Goal: Task Accomplishment & Management: Manage account settings

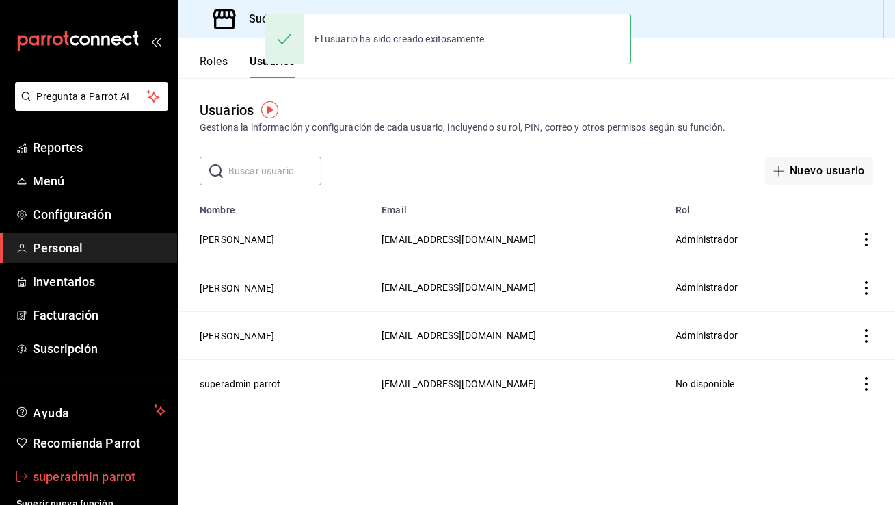
click at [121, 470] on span "superadmin parrot" at bounding box center [99, 476] width 133 height 18
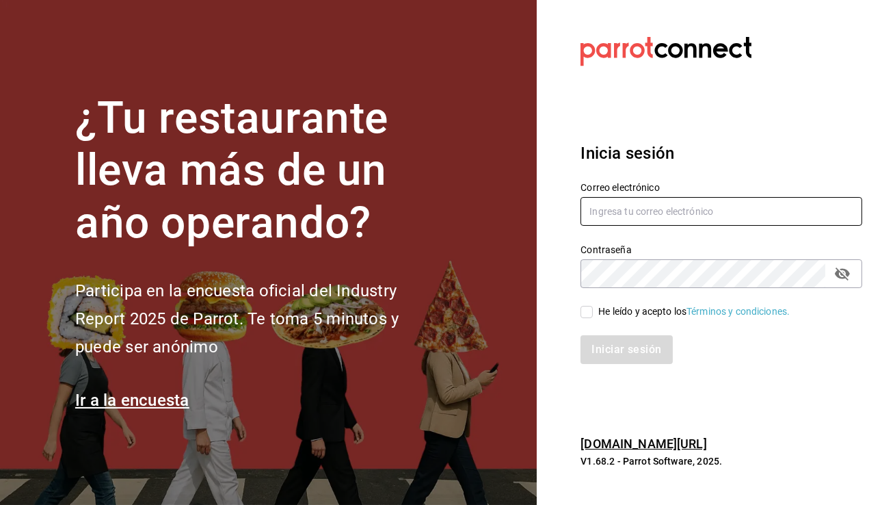
click at [689, 208] on input "text" at bounding box center [721, 211] width 282 height 29
type input "aduanacafe@bcs.com"
click at [596, 317] on span "He leído y acepto los Términos y condiciones." at bounding box center [691, 311] width 197 height 14
click at [593, 317] on input "He leído y acepto los Términos y condiciones." at bounding box center [586, 312] width 12 height 12
checkbox input "true"
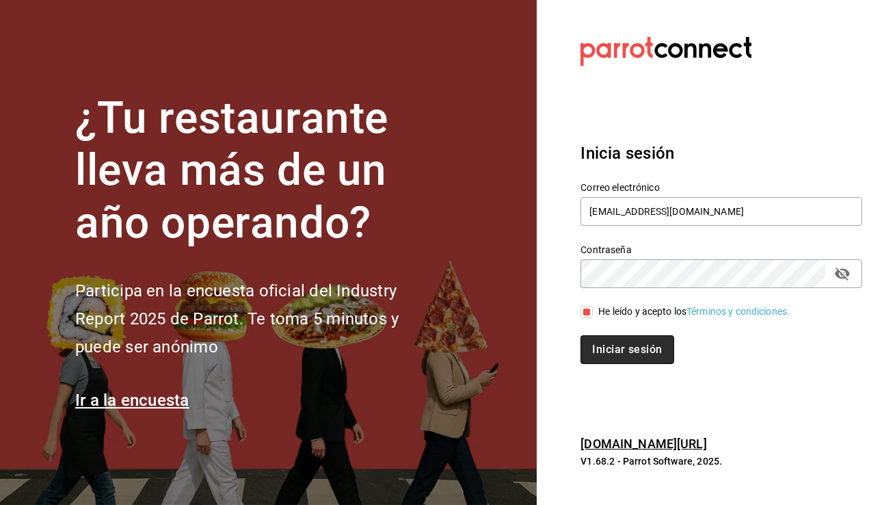
click at [604, 354] on button "Iniciar sesión" at bounding box center [626, 349] width 93 height 29
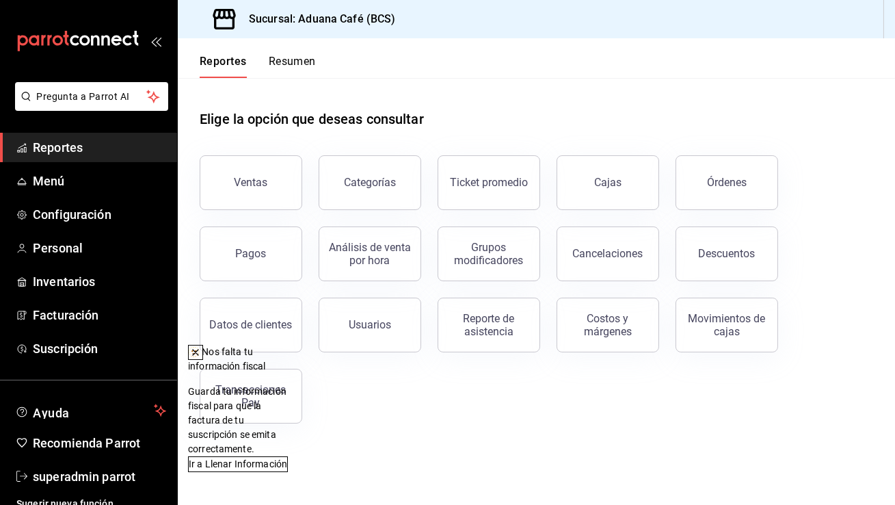
click at [201, 355] on icon at bounding box center [195, 352] width 11 height 11
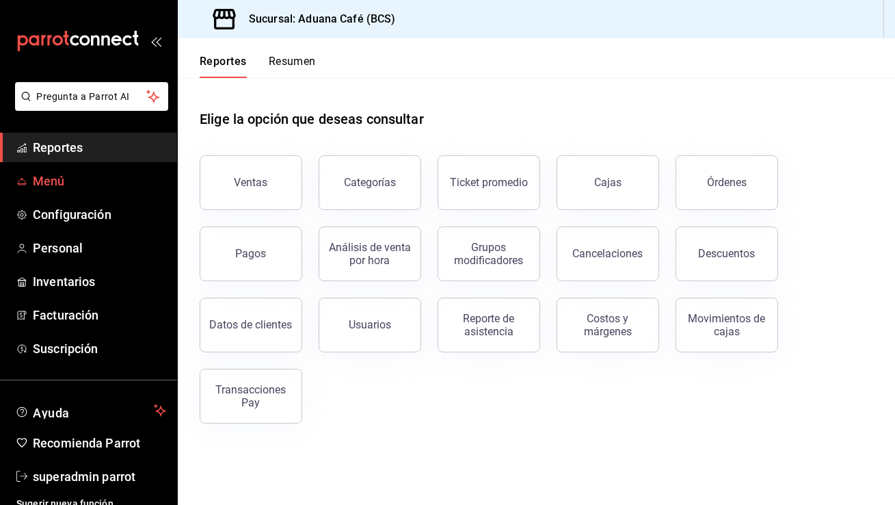
click at [75, 185] on span "Menú" at bounding box center [99, 181] width 133 height 18
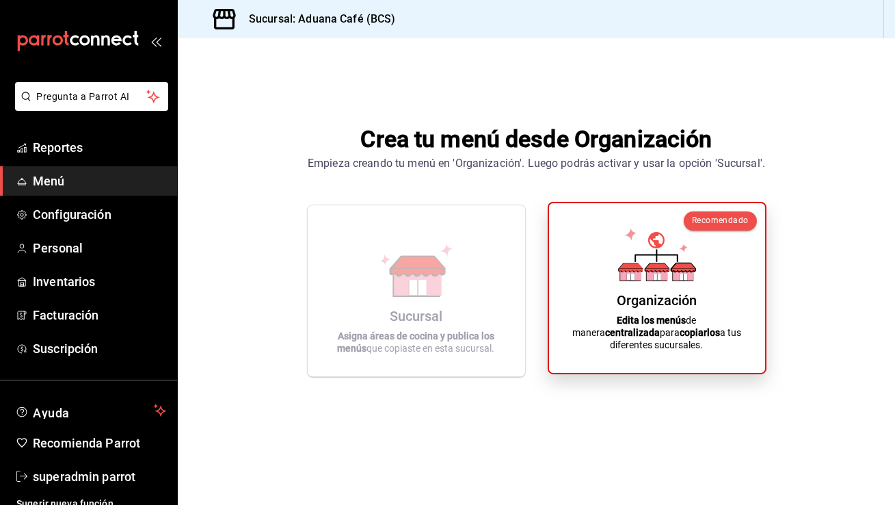
click at [645, 272] on icon at bounding box center [657, 254] width 78 height 53
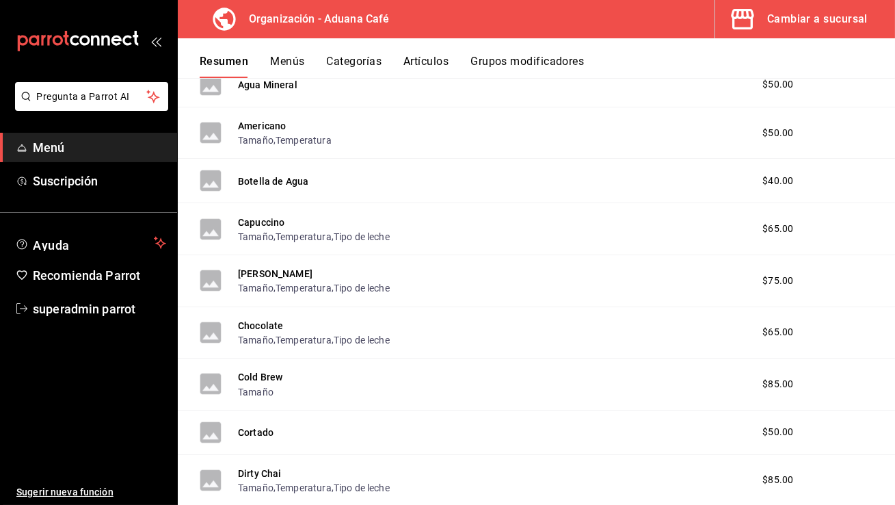
scroll to position [435, 0]
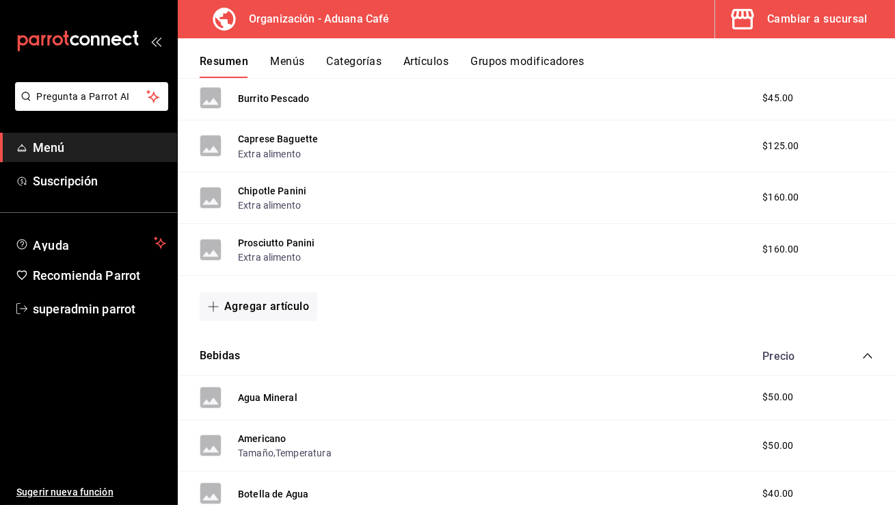
click at [301, 64] on button "Menús" at bounding box center [287, 66] width 34 height 23
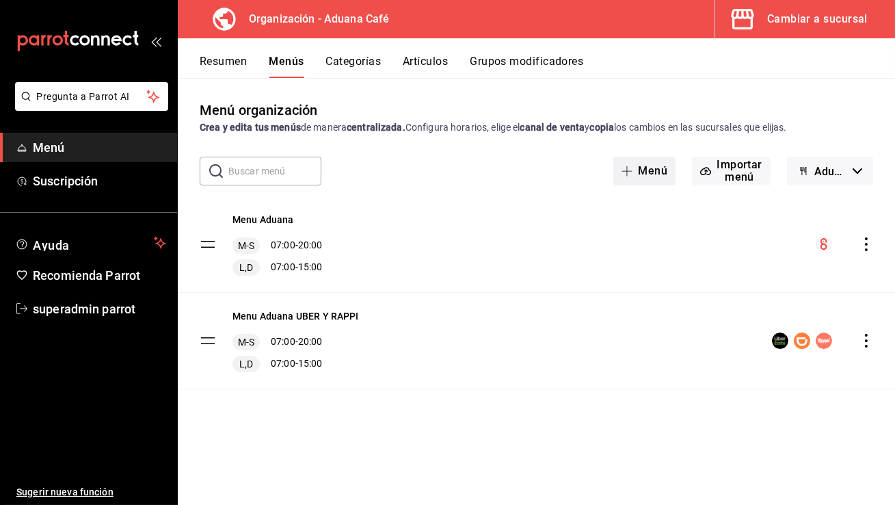
click at [652, 171] on button "Menú" at bounding box center [644, 171] width 62 height 29
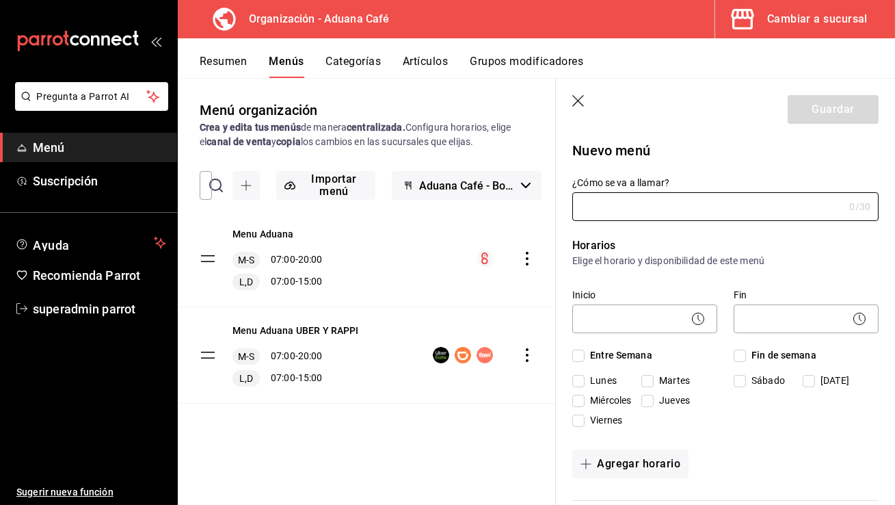
click at [581, 103] on icon "button" at bounding box center [579, 102] width 14 height 14
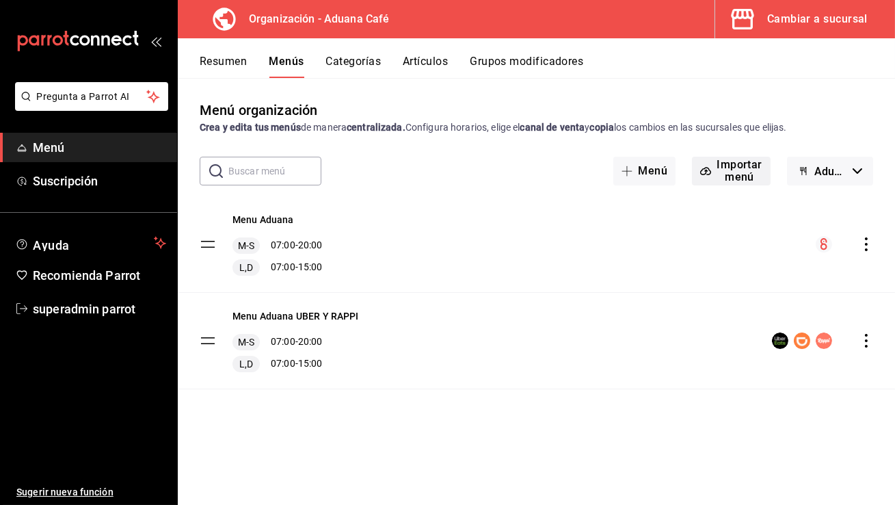
click at [765, 165] on button "Importar menú" at bounding box center [731, 171] width 79 height 29
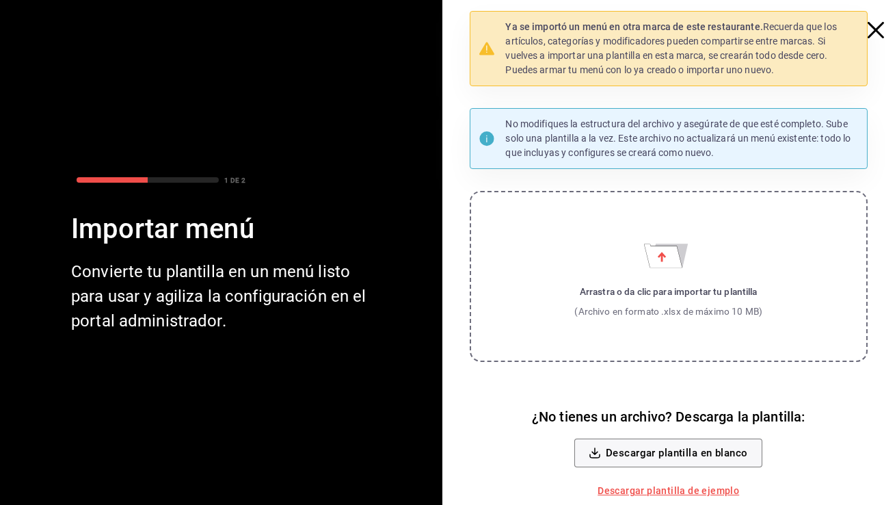
click at [616, 264] on label "Arrastra o da clic para importar tu plantilla (Archivo en formato .xlsx de máxi…" at bounding box center [669, 276] width 399 height 171
click at [0, 0] on input "Arrastra o da clic para importar tu plantilla (Archivo en formato .xlsx de máxi…" at bounding box center [0, 0] width 0 height 0
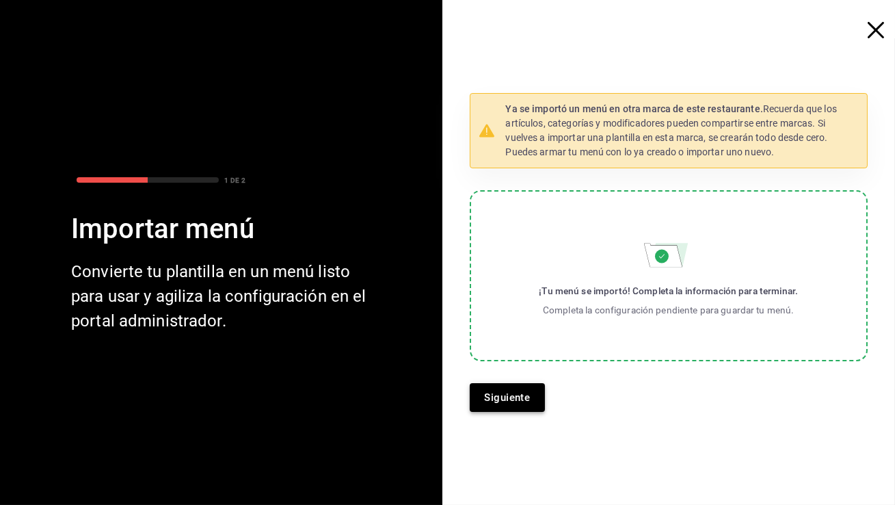
click at [515, 398] on button "Siguiente" at bounding box center [508, 397] width 76 height 29
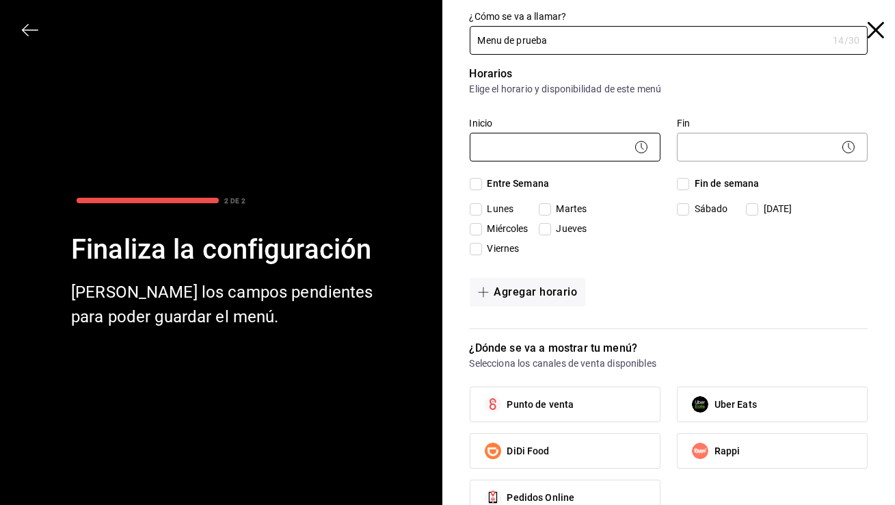
type input "Menu de prueba"
click at [512, 148] on body "Pregunta a Parrot AI Menú Suscripción Ayuda Recomienda Parrot superadmin parrot…" at bounding box center [447, 252] width 895 height 505
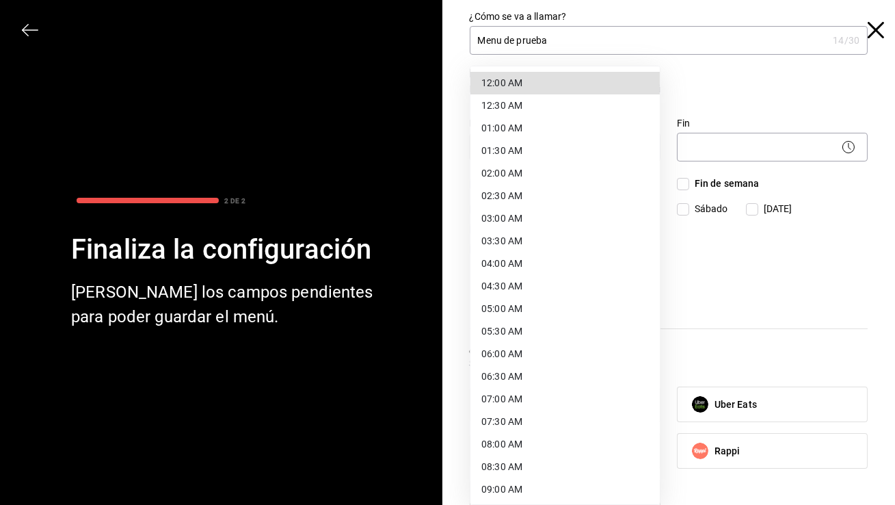
click at [513, 81] on li "12:00 AM" at bounding box center [564, 83] width 189 height 23
type input "00:00"
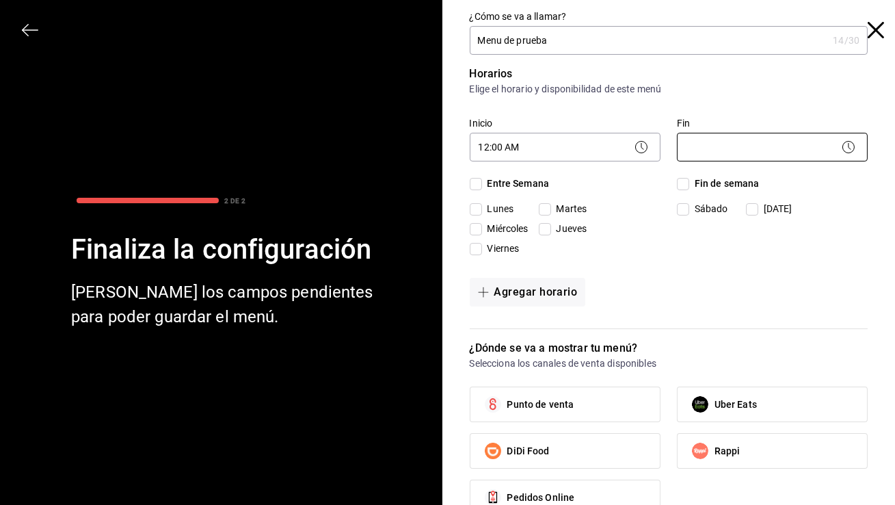
click at [700, 145] on body "Pregunta a Parrot AI Menú Suscripción Ayuda Recomienda Parrot superadmin parrot…" at bounding box center [447, 252] width 895 height 505
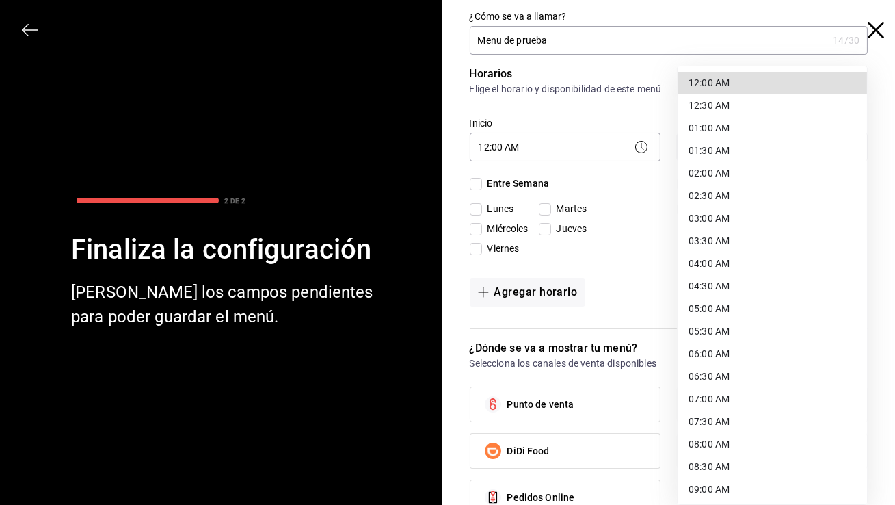
scroll to position [677, 0]
click at [714, 486] on li "23:59 PM" at bounding box center [771, 488] width 189 height 23
type input "23:59"
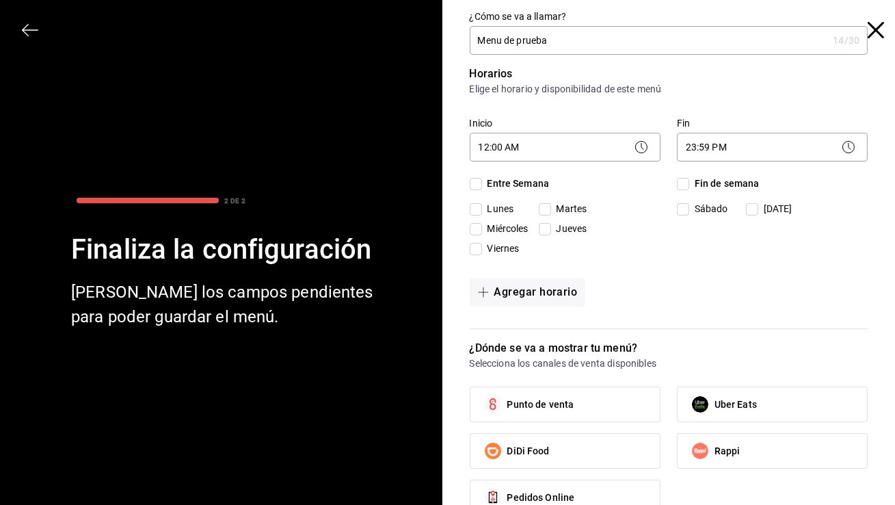
click at [477, 183] on input "Entre Semana" at bounding box center [476, 184] width 12 height 12
checkbox input "true"
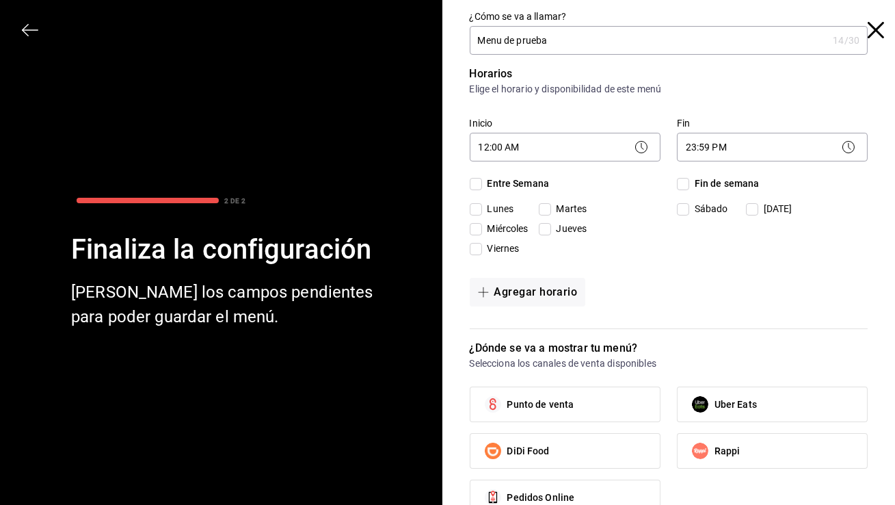
checkbox input "true"
click at [688, 184] on input "Fin de semana" at bounding box center [683, 184] width 12 height 12
checkbox input "true"
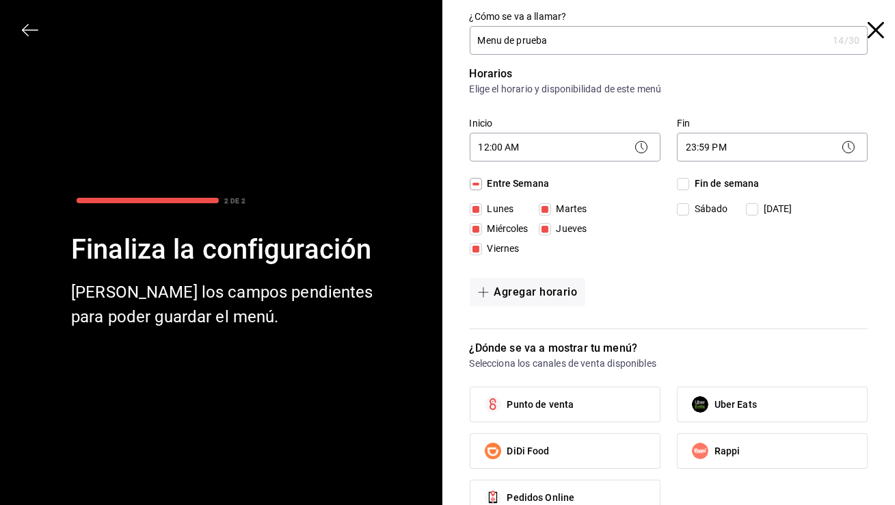
checkbox input "true"
click at [572, 403] on span "Punto de venta" at bounding box center [540, 404] width 67 height 14
click at [507, 403] on input "Punto de venta" at bounding box center [493, 404] width 29 height 29
checkbox input "true"
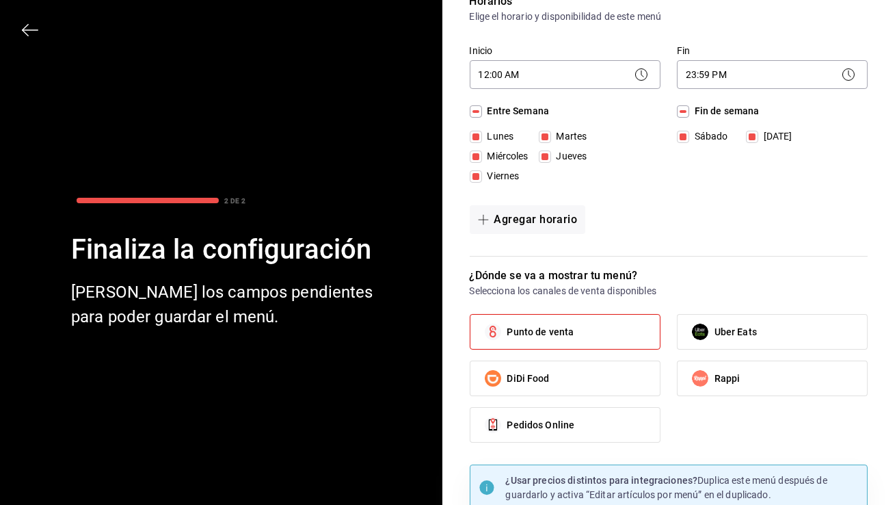
scroll to position [128, 0]
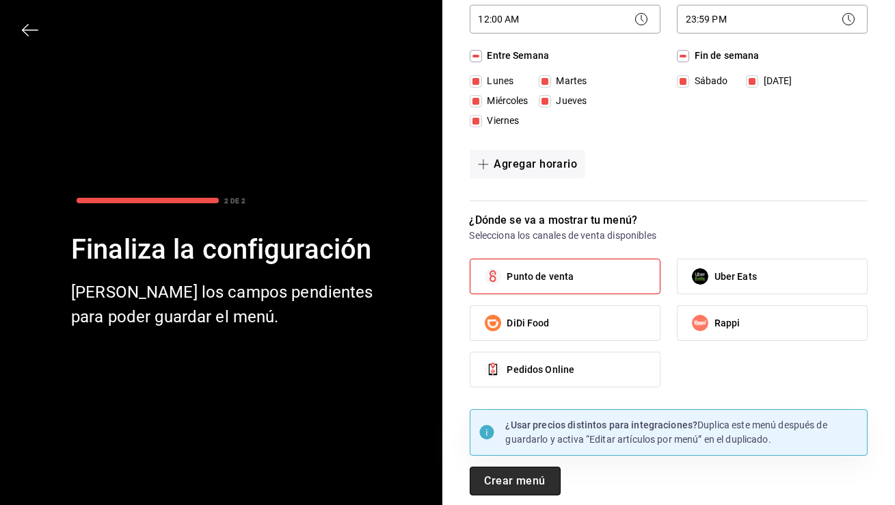
click at [515, 486] on button "Crear menú" at bounding box center [515, 480] width 91 height 29
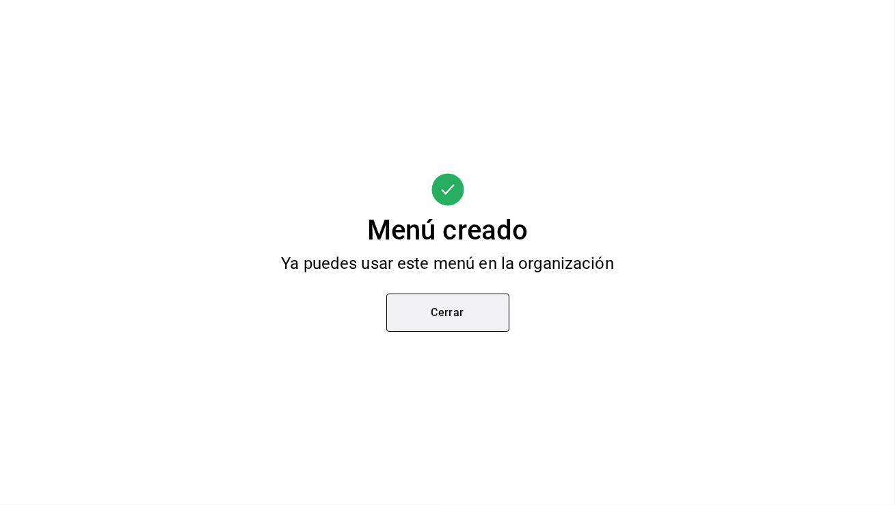
click at [476, 304] on button "Cerrar" at bounding box center [447, 312] width 123 height 38
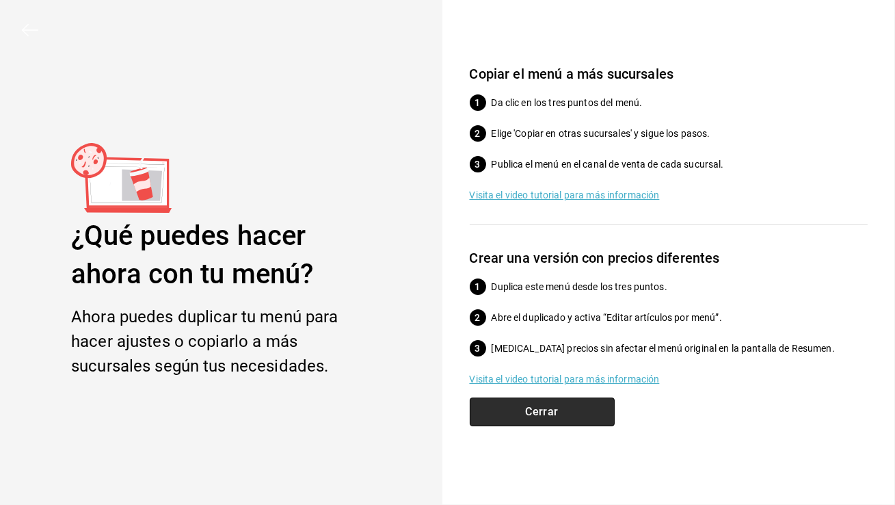
click at [522, 407] on button "Cerrar" at bounding box center [542, 411] width 145 height 29
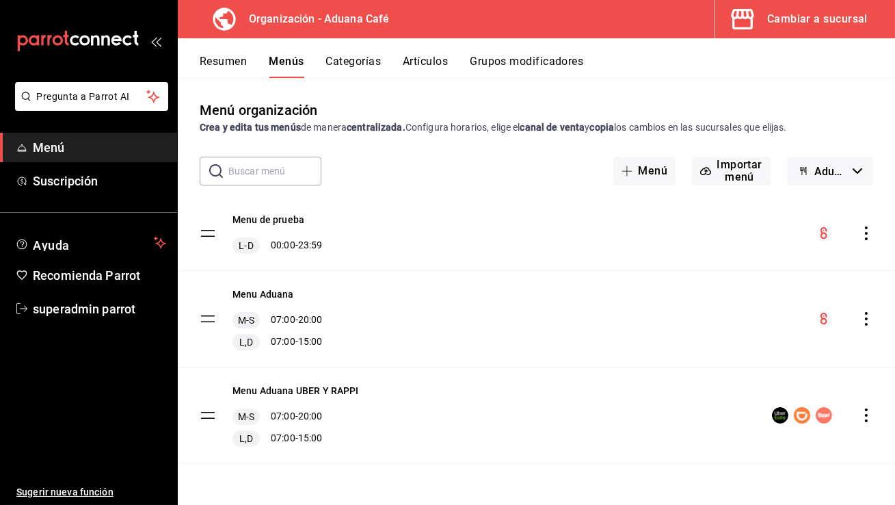
click at [872, 234] on icon "actions" at bounding box center [866, 233] width 14 height 14
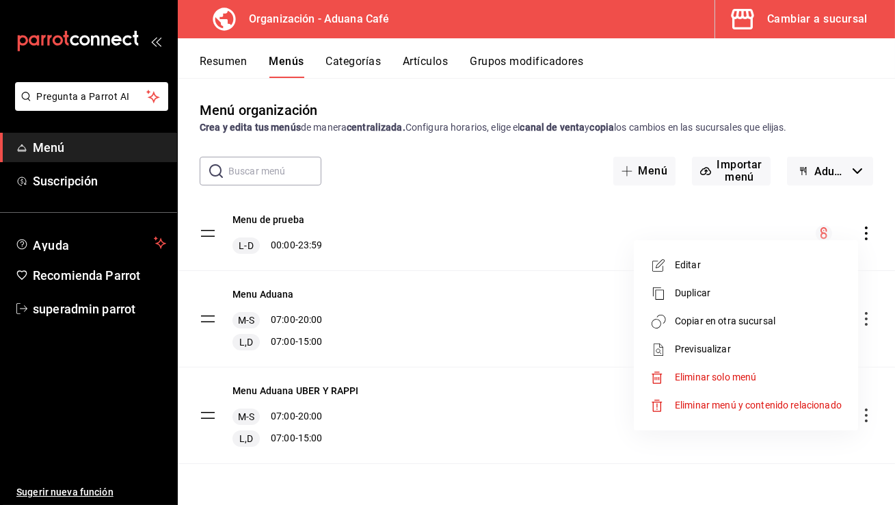
click at [764, 319] on span "Copiar en otra sucursal" at bounding box center [758, 321] width 167 height 14
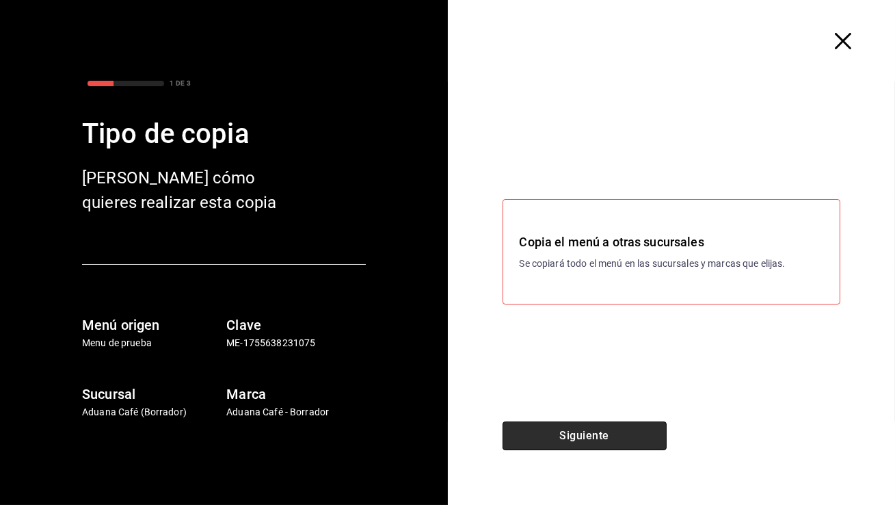
click at [532, 440] on button "Siguiente" at bounding box center [584, 435] width 164 height 29
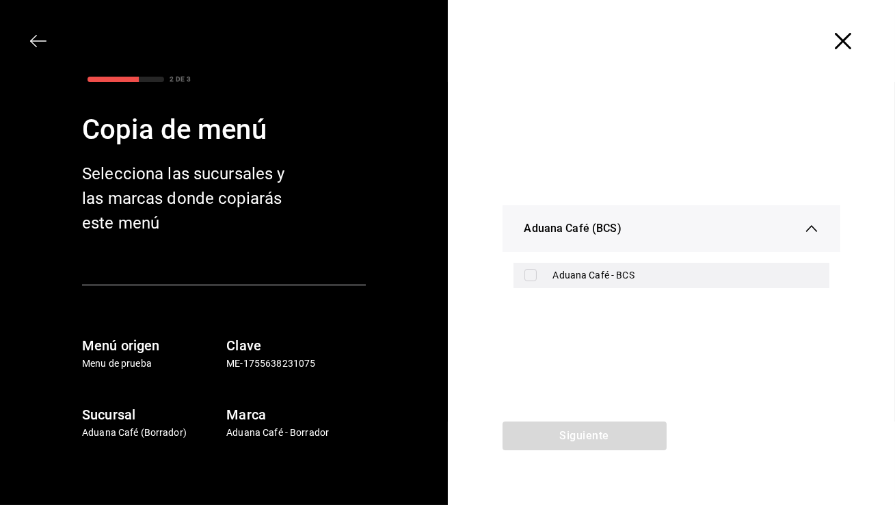
click at [582, 267] on div "Aduana Café - BCS" at bounding box center [671, 275] width 317 height 25
checkbox input "true"
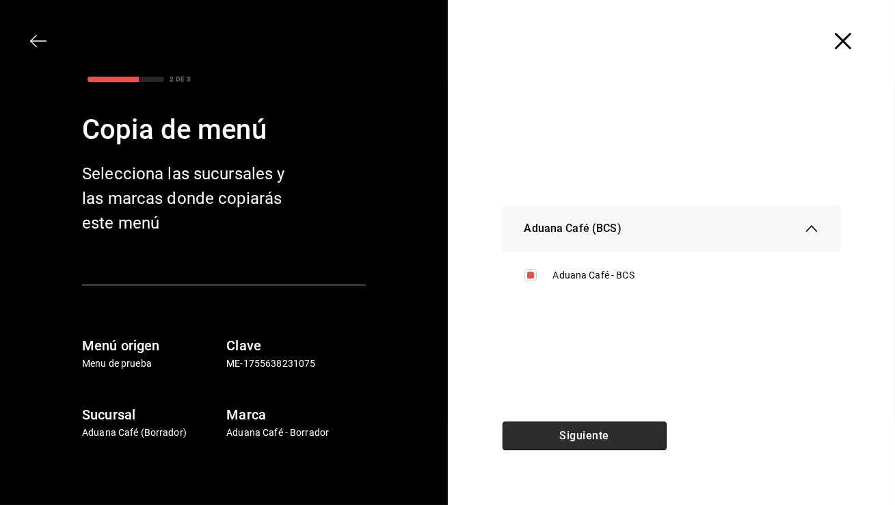
click at [555, 438] on button "Siguiente" at bounding box center [584, 435] width 164 height 29
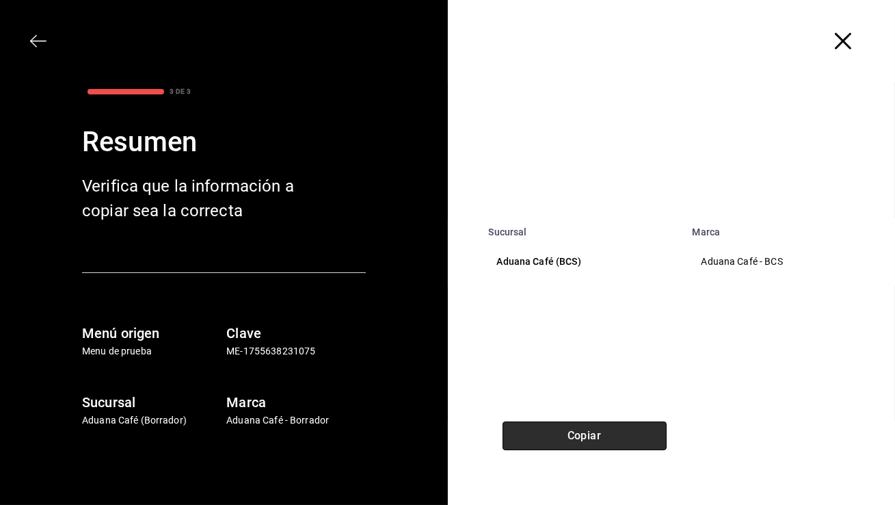
click at [576, 438] on button "Copiar" at bounding box center [584, 435] width 164 height 29
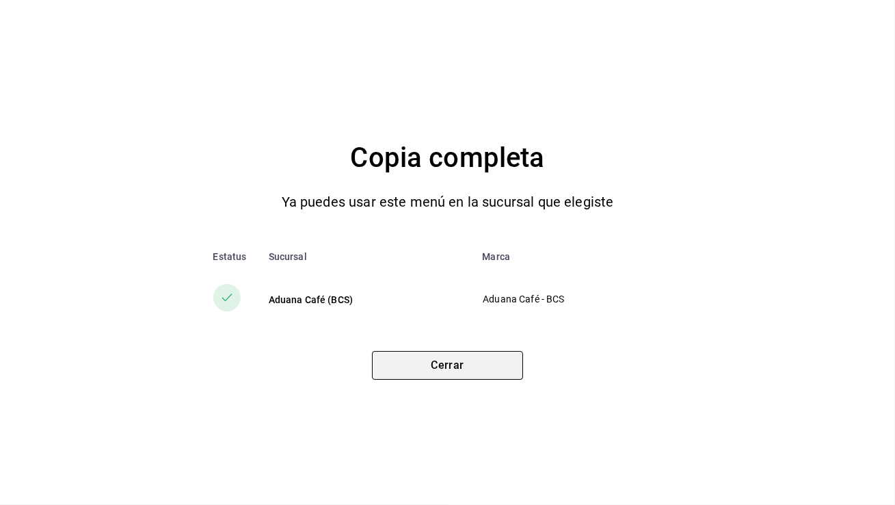
click at [456, 365] on button "Cerrar" at bounding box center [447, 365] width 151 height 29
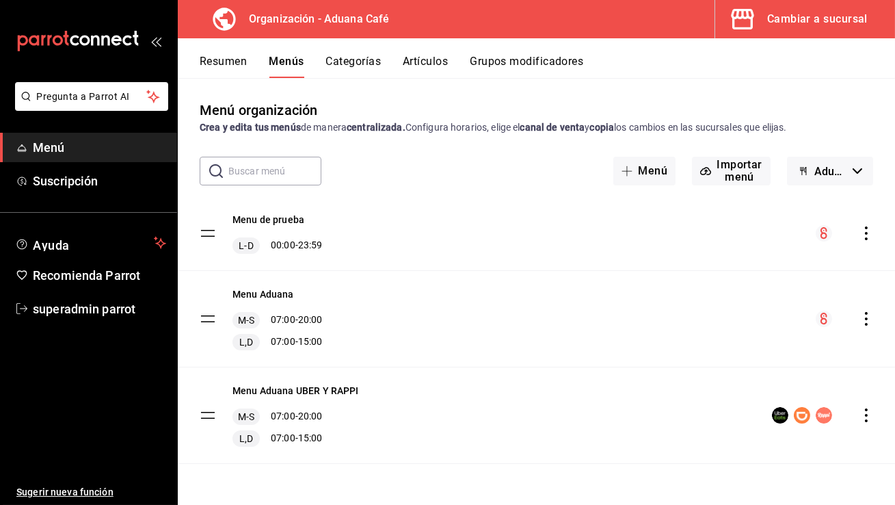
click at [818, 22] on div "Cambiar a sucursal" at bounding box center [817, 19] width 100 height 19
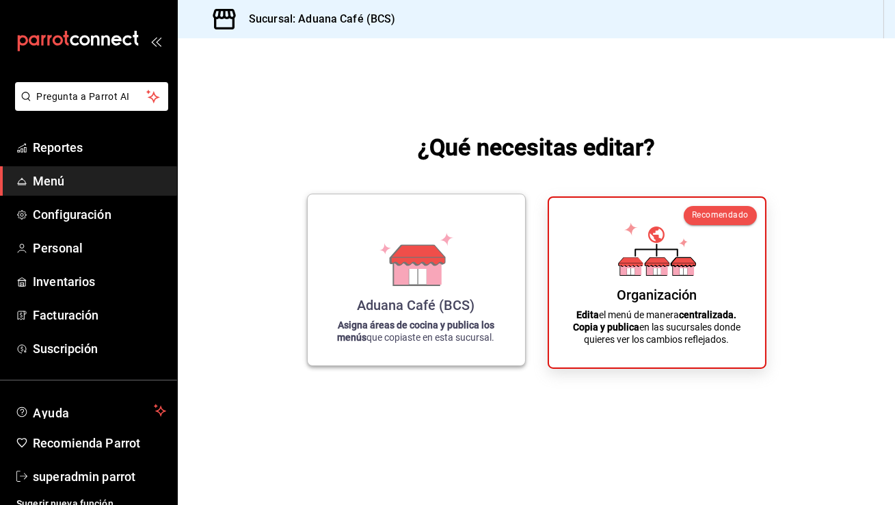
click at [453, 250] on icon at bounding box center [416, 258] width 78 height 53
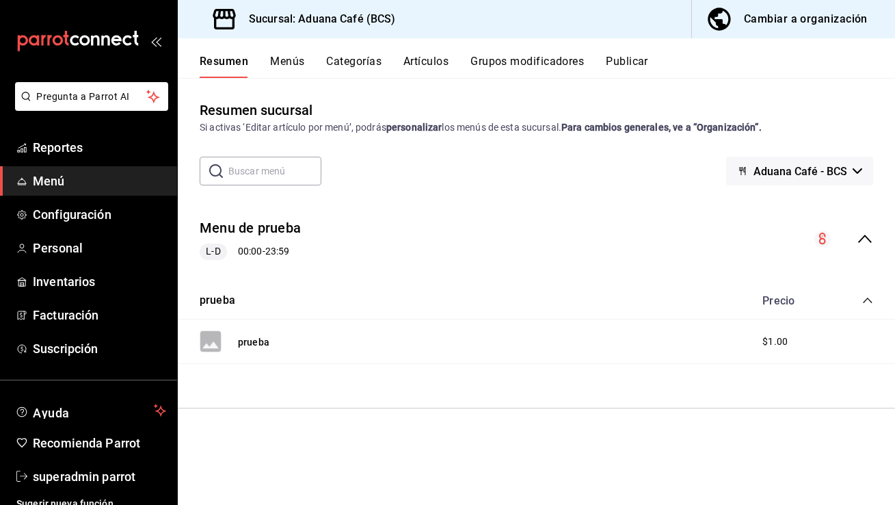
click at [278, 61] on button "Menús" at bounding box center [287, 66] width 34 height 23
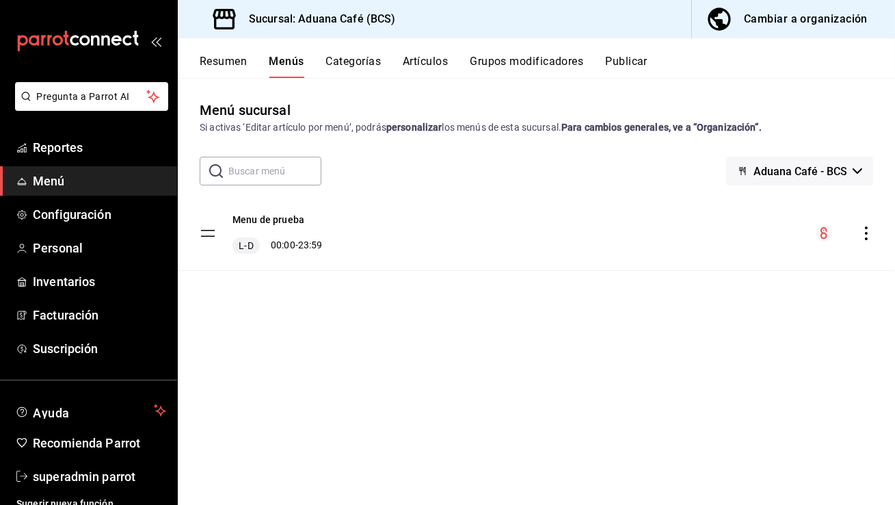
click at [378, 64] on button "Categorías" at bounding box center [353, 66] width 55 height 23
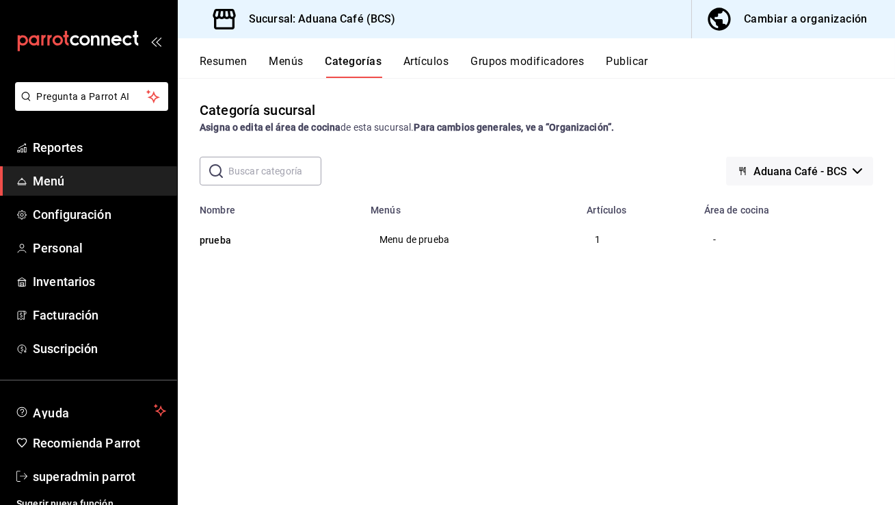
click at [209, 247] on th "prueba" at bounding box center [270, 239] width 185 height 48
click at [207, 240] on button "prueba" at bounding box center [268, 240] width 137 height 14
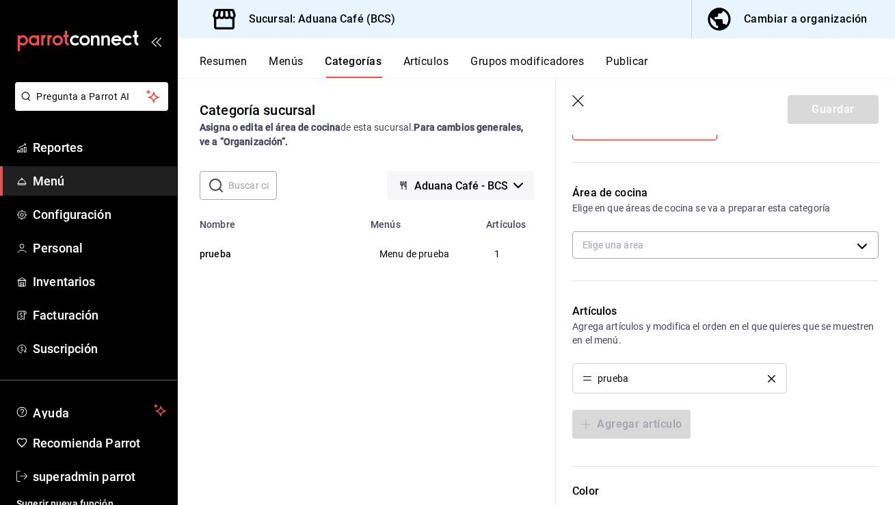
scroll to position [251, 0]
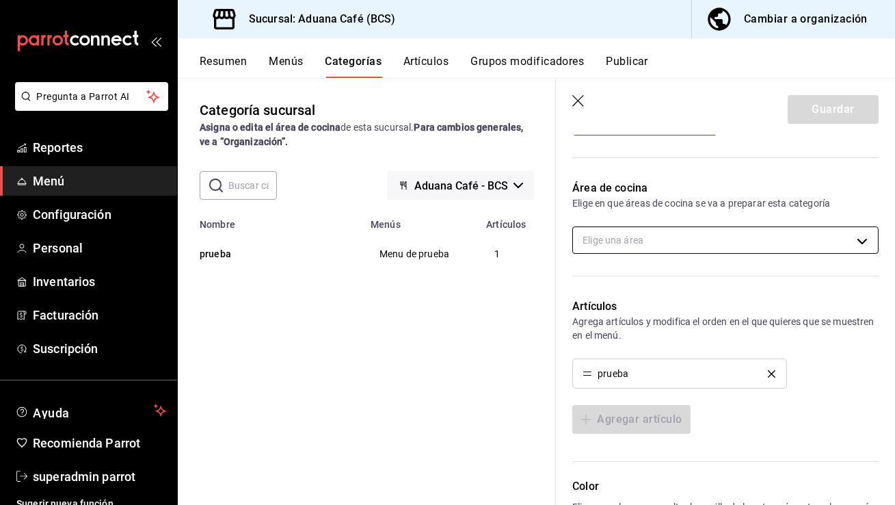
click at [645, 232] on body "Pregunta a Parrot AI Reportes Menú Configuración Personal Inventarios Facturaci…" at bounding box center [447, 252] width 895 height 505
click at [628, 278] on span "Cocina" at bounding box center [737, 284] width 260 height 14
type input "722441e9-1ec8-41d2-97d9-19d13ffb8c1e"
checkbox input "true"
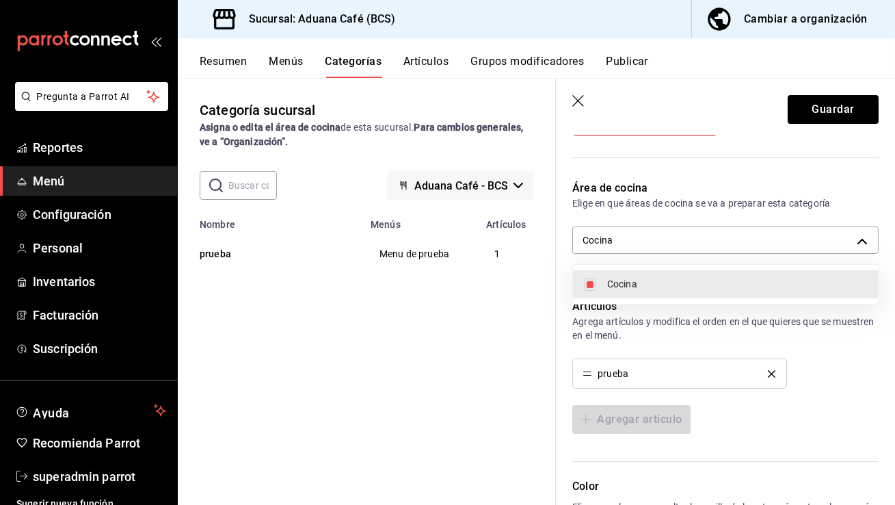
click at [837, 368] on div at bounding box center [447, 252] width 895 height 505
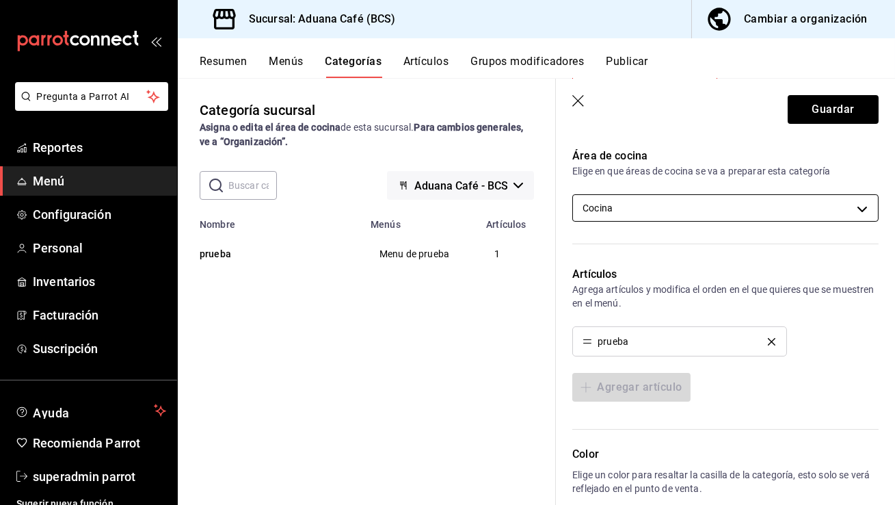
scroll to position [261, 0]
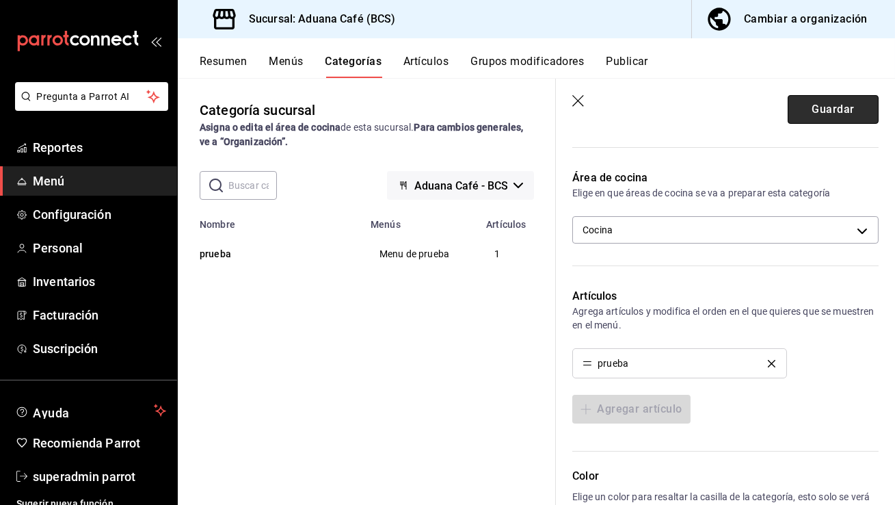
click at [832, 111] on button "Guardar" at bounding box center [833, 109] width 91 height 29
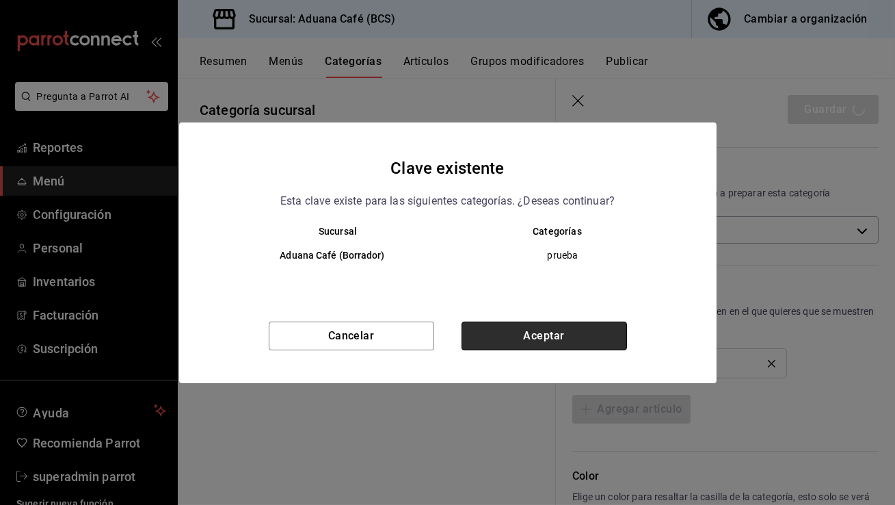
click at [490, 339] on button "Aceptar" at bounding box center [543, 335] width 165 height 29
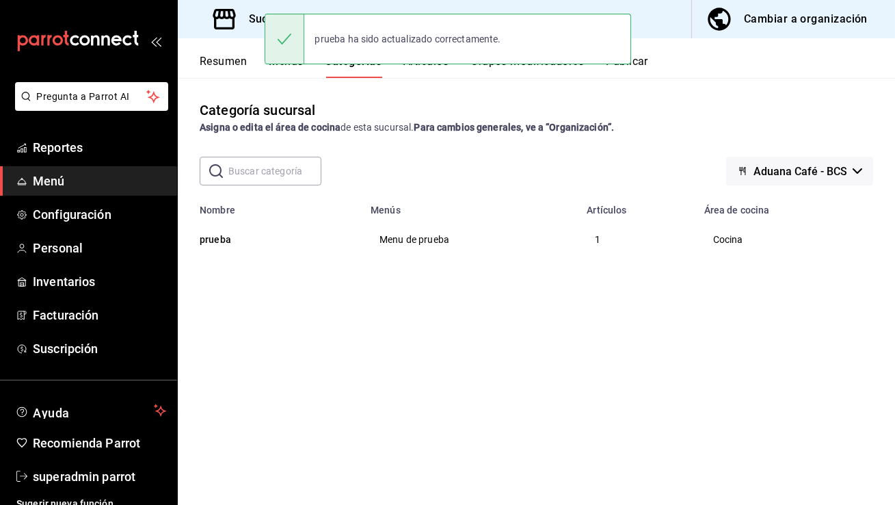
click at [416, 70] on button "Artículos" at bounding box center [425, 66] width 45 height 23
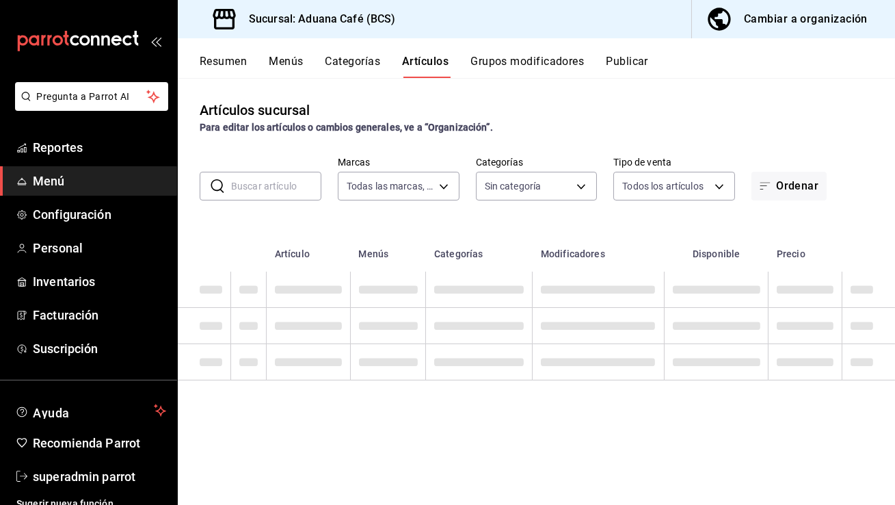
type input "71781562-354d-4d6a-81ef-bdffeca65613"
type input "79fc080f-ce08-4104-83f8-a8208cbc47bd"
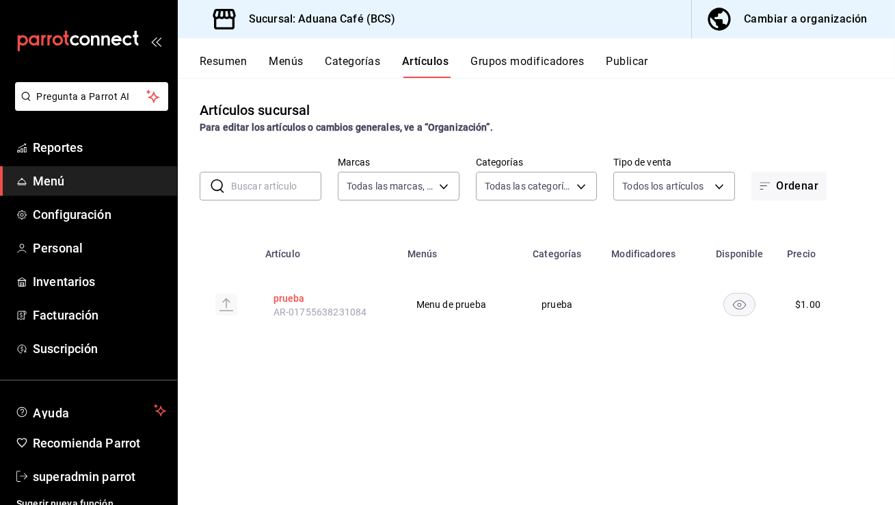
click at [291, 299] on button "prueba" at bounding box center [327, 298] width 109 height 14
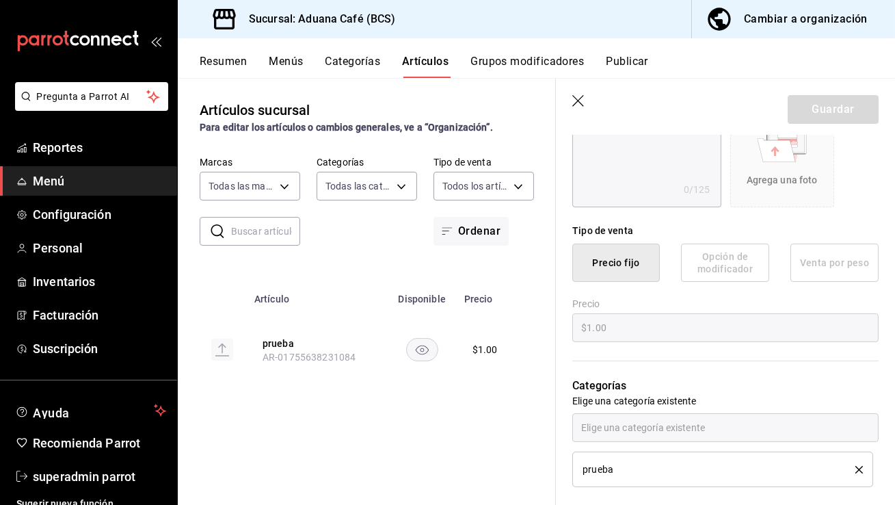
scroll to position [142, 0]
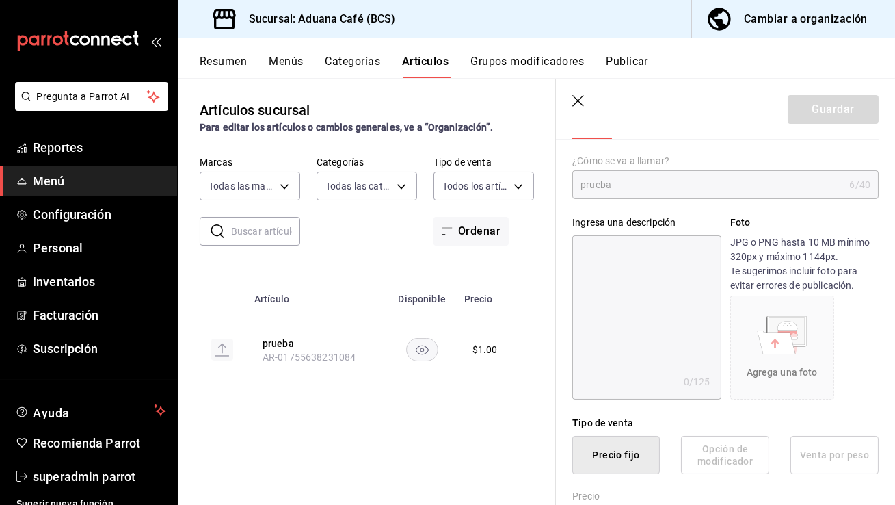
click at [582, 100] on icon "button" at bounding box center [579, 102] width 14 height 14
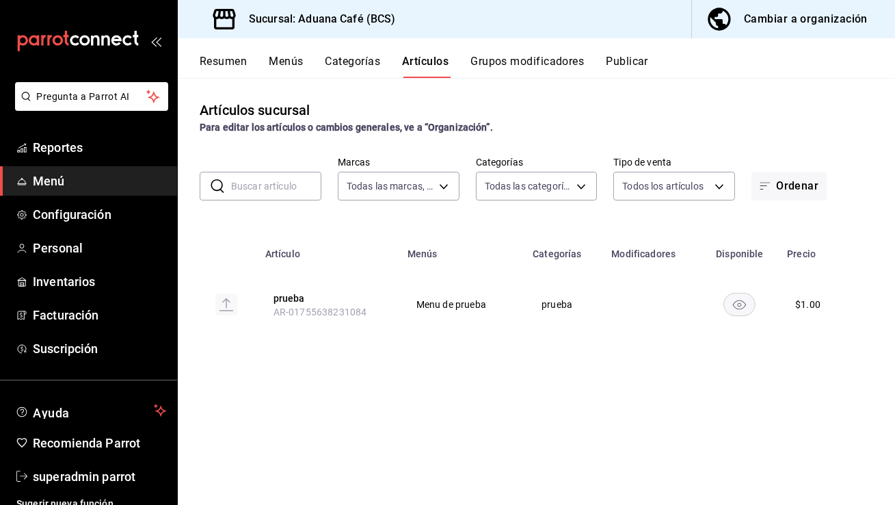
click at [353, 64] on button "Categorías" at bounding box center [352, 66] width 55 height 23
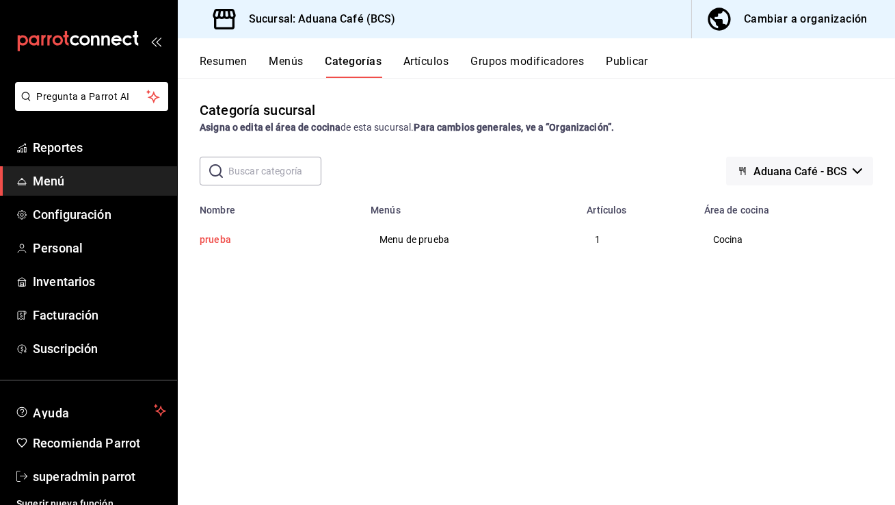
click at [214, 239] on button "prueba" at bounding box center [268, 239] width 137 height 14
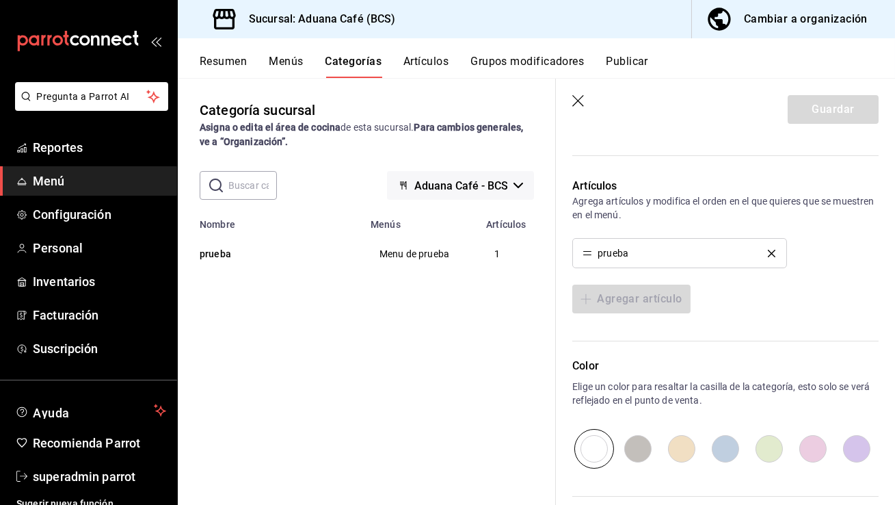
scroll to position [507, 0]
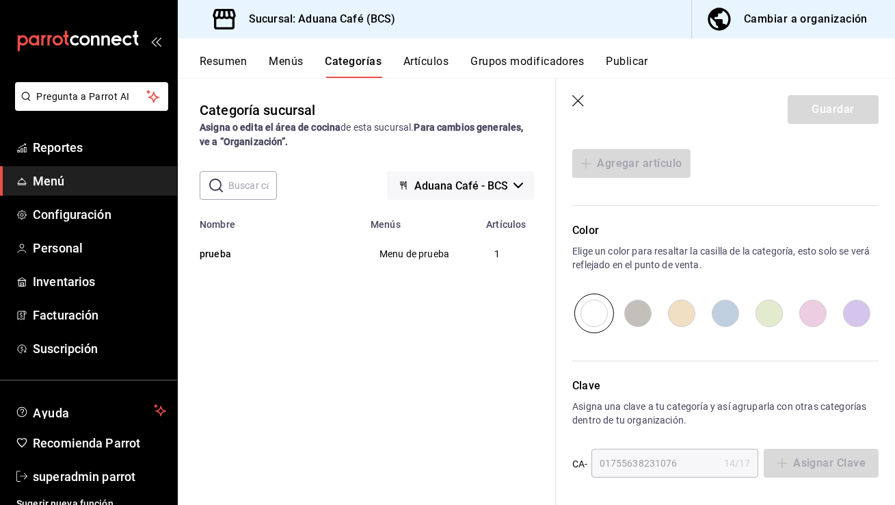
click at [576, 100] on icon "button" at bounding box center [579, 102] width 14 height 14
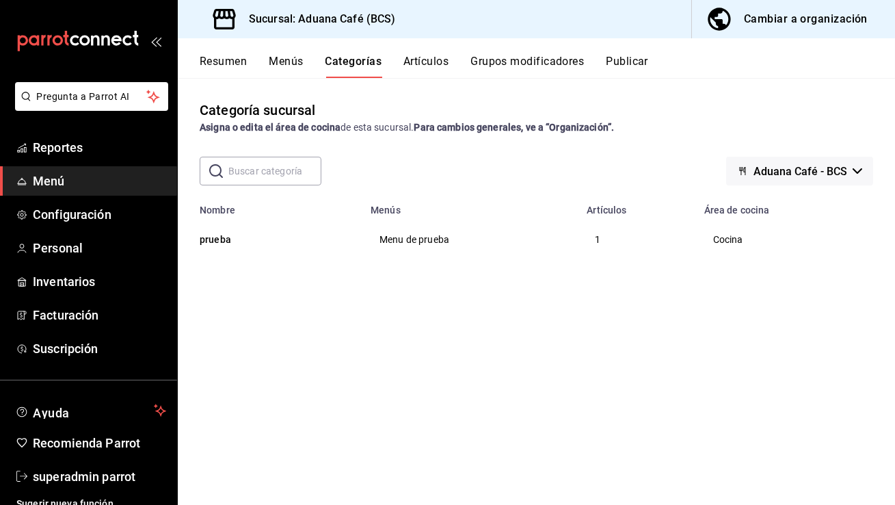
click at [297, 68] on button "Menús" at bounding box center [286, 66] width 34 height 23
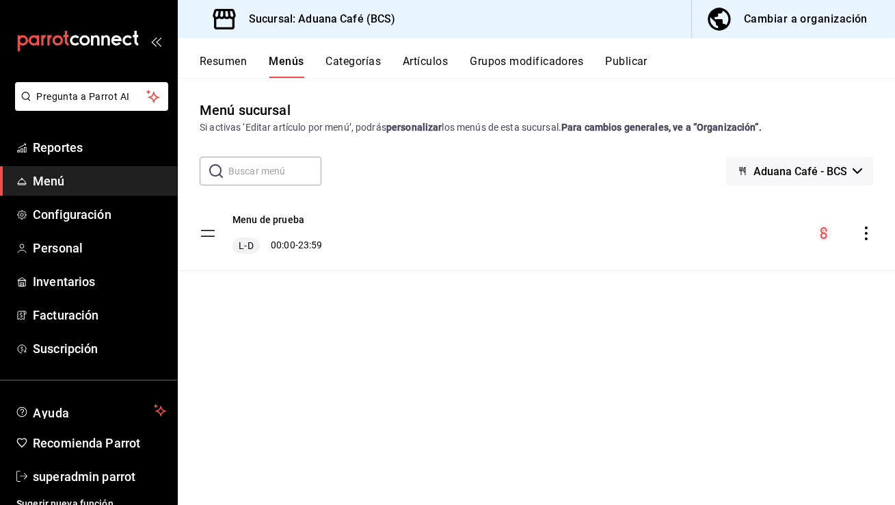
click at [245, 58] on button "Resumen" at bounding box center [223, 66] width 47 height 23
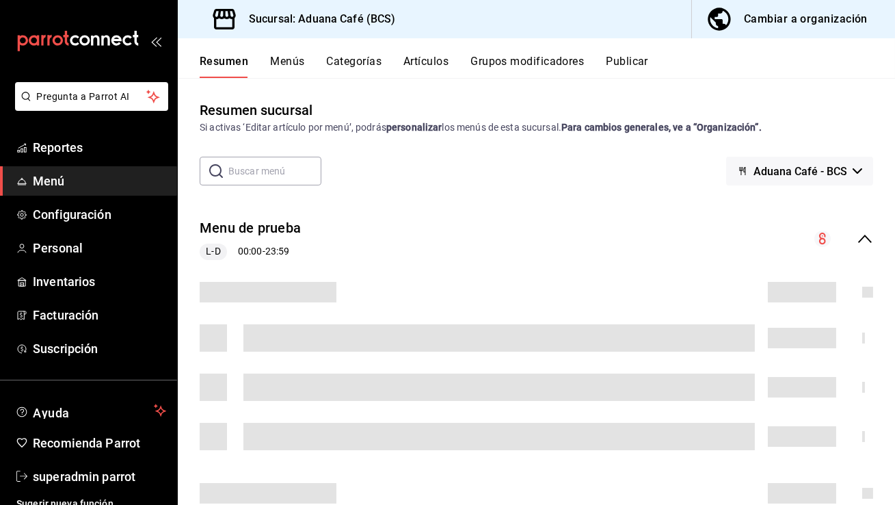
click at [322, 66] on div "Resumen Menús Categorías Artículos Grupos modificadores Publicar" at bounding box center [547, 66] width 695 height 23
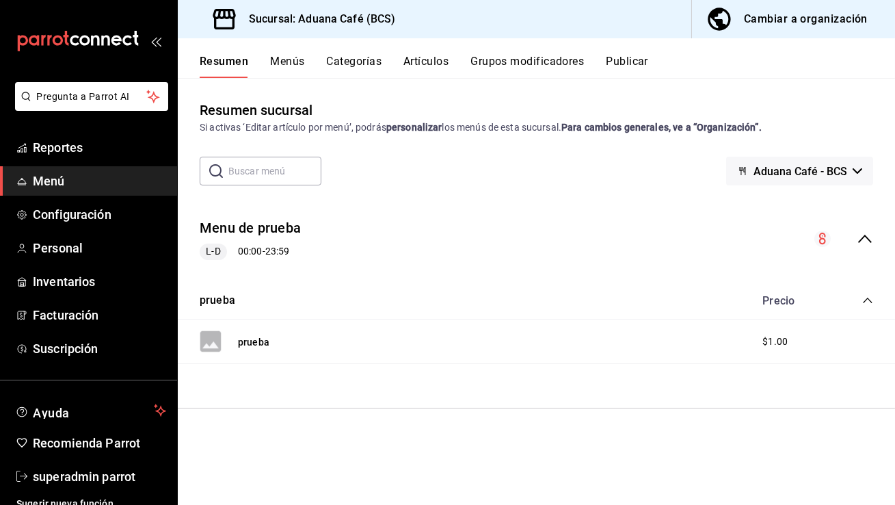
click at [341, 65] on button "Categorías" at bounding box center [354, 66] width 55 height 23
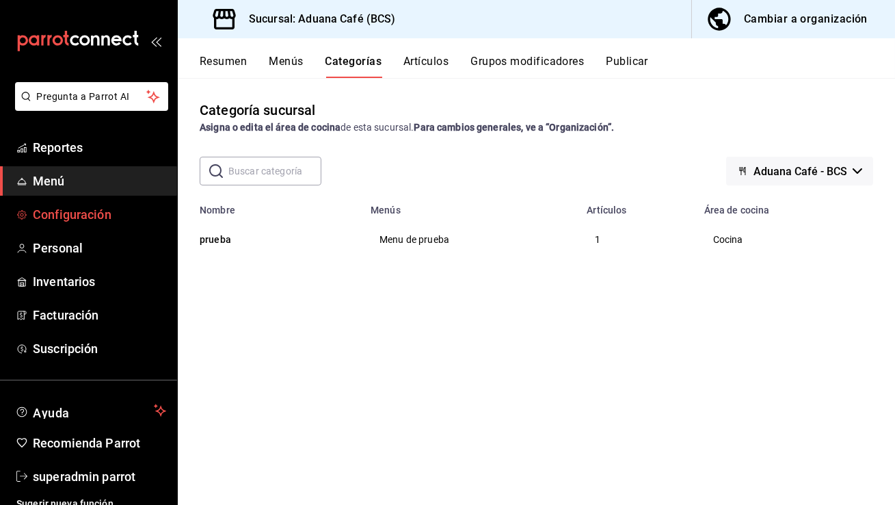
click at [112, 214] on span "Configuración" at bounding box center [99, 214] width 133 height 18
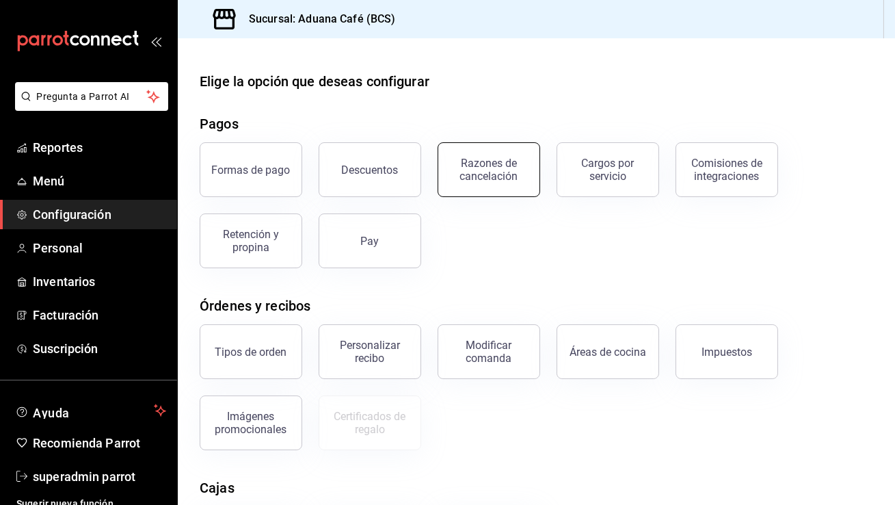
click at [526, 175] on div "Razones de cancelación" at bounding box center [488, 170] width 85 height 26
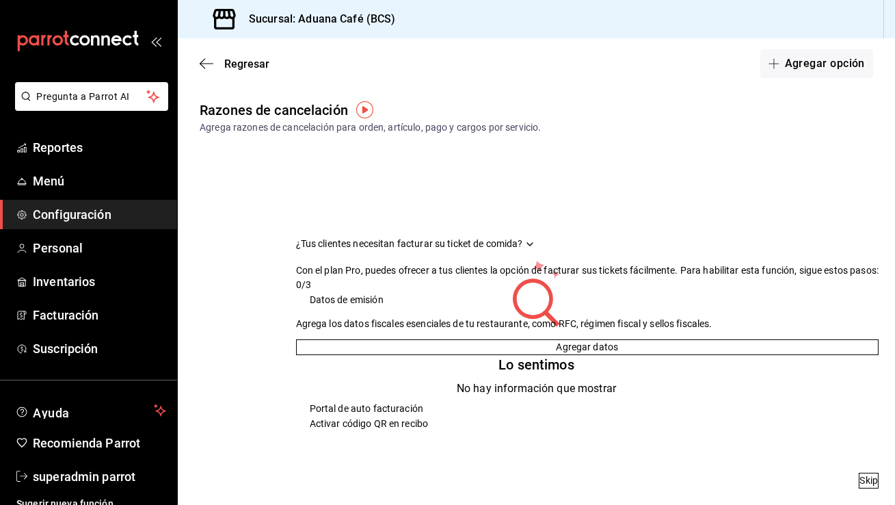
click at [537, 237] on div "Drag to move checklist" at bounding box center [530, 244] width 14 height 14
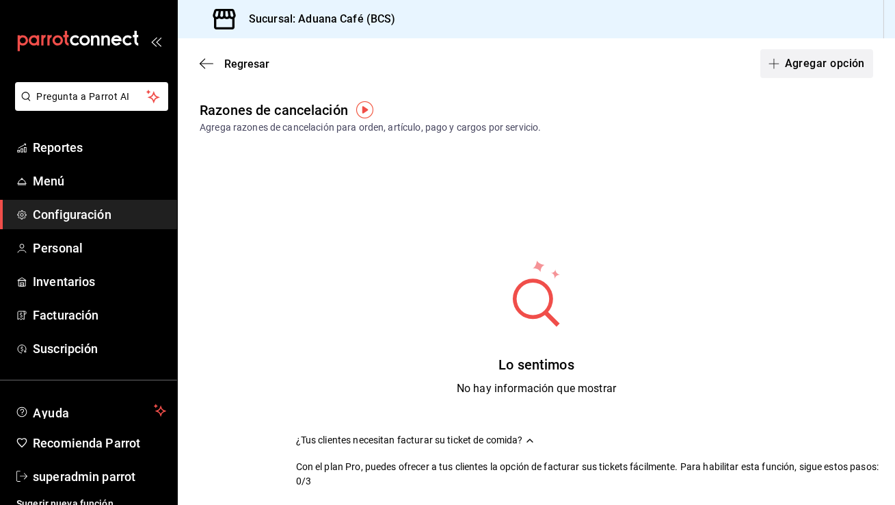
click at [827, 73] on button "Agregar opción" at bounding box center [816, 63] width 113 height 29
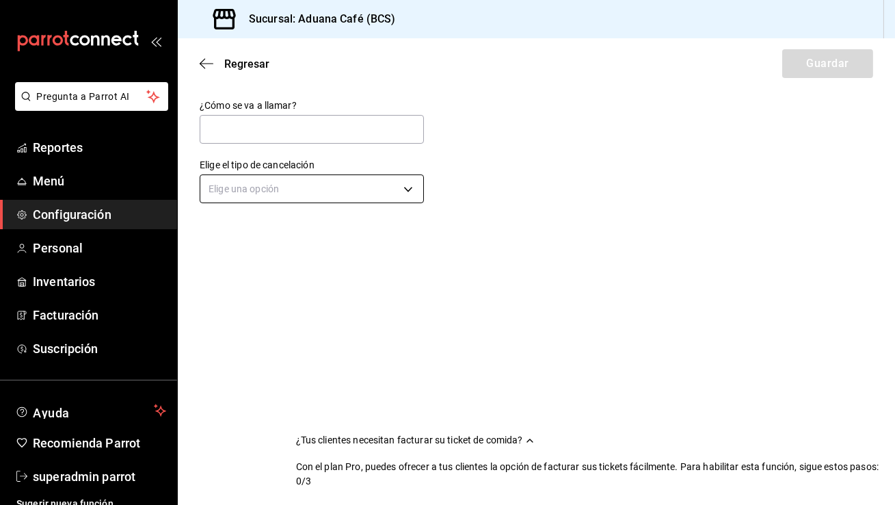
click at [364, 195] on body "Pregunta a Parrot AI Reportes Menú Configuración Personal Inventarios Facturaci…" at bounding box center [447, 252] width 895 height 505
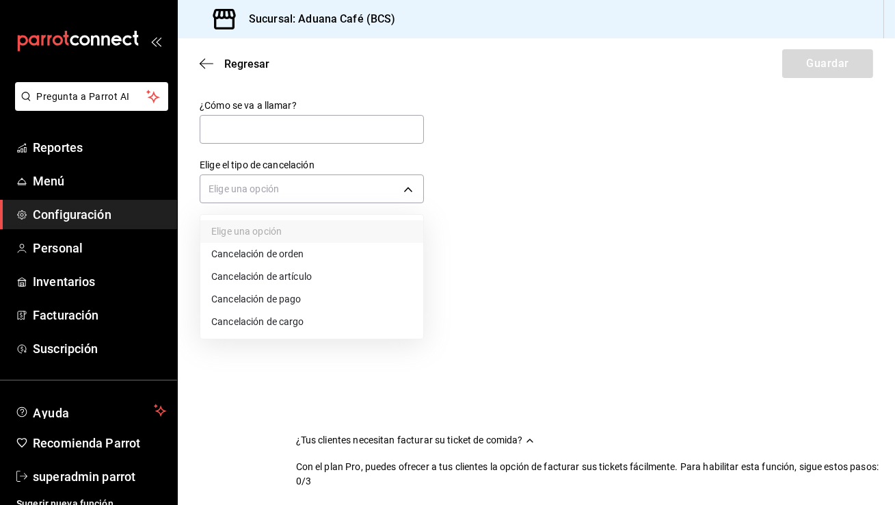
click at [308, 299] on li "Cancelación de pago" at bounding box center [311, 299] width 223 height 23
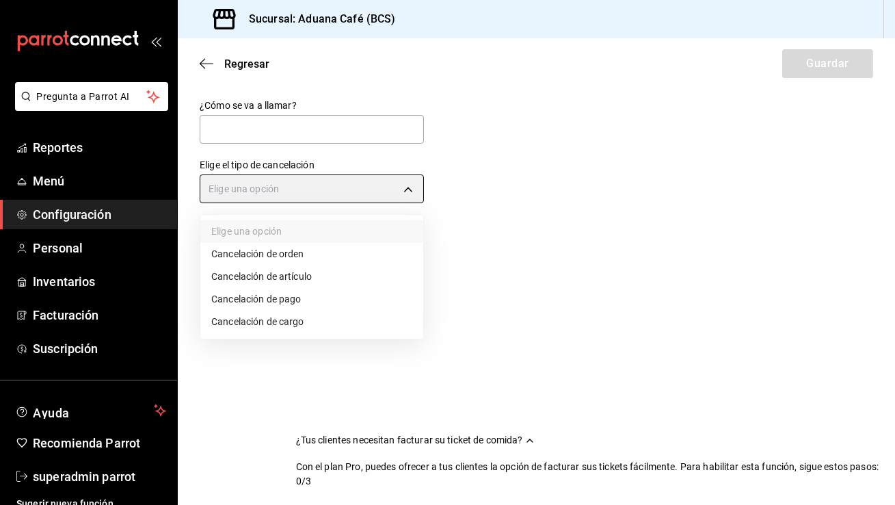
type input "ORDER_PAYMENT"
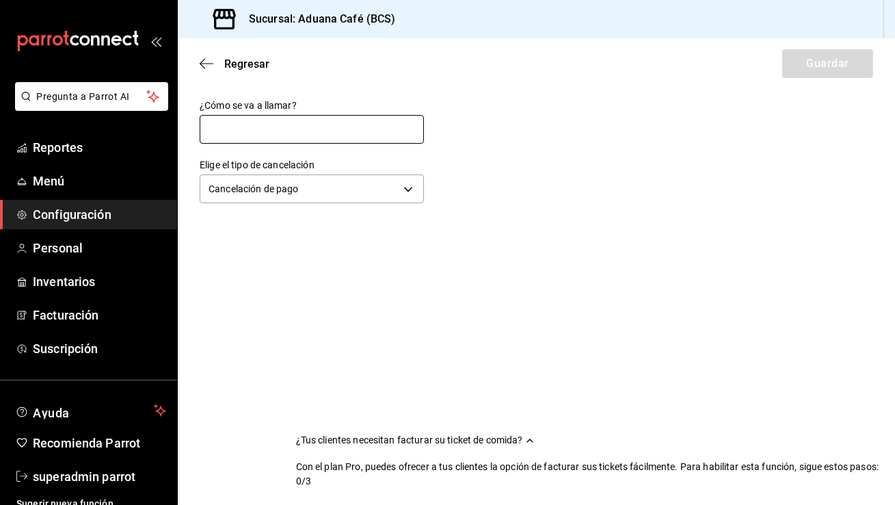
click at [327, 127] on input "text" at bounding box center [312, 129] width 224 height 29
type input "Cancelación de Pago"
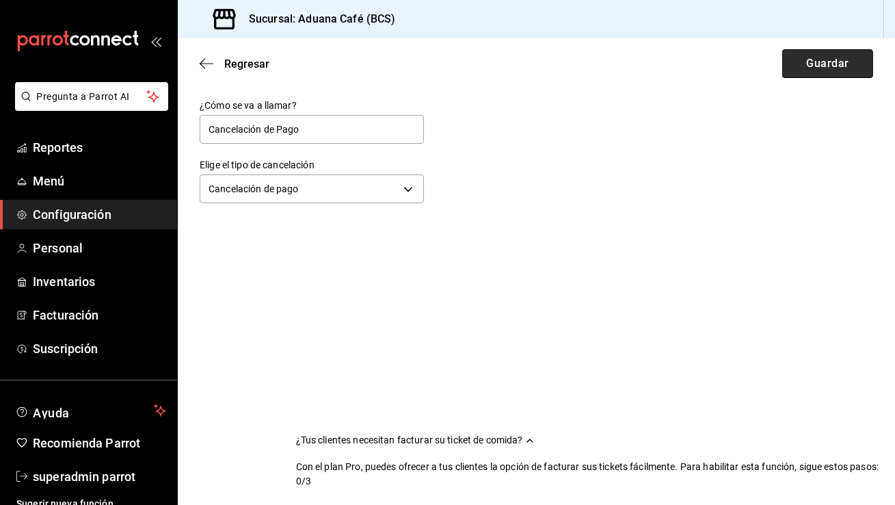
click at [840, 65] on button "Guardar" at bounding box center [827, 63] width 91 height 29
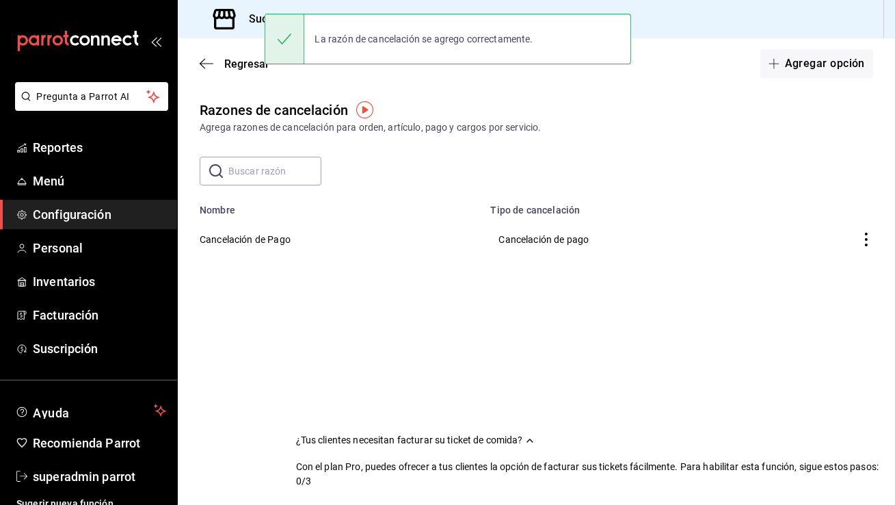
click at [840, 65] on button "Agregar opción" at bounding box center [816, 63] width 113 height 29
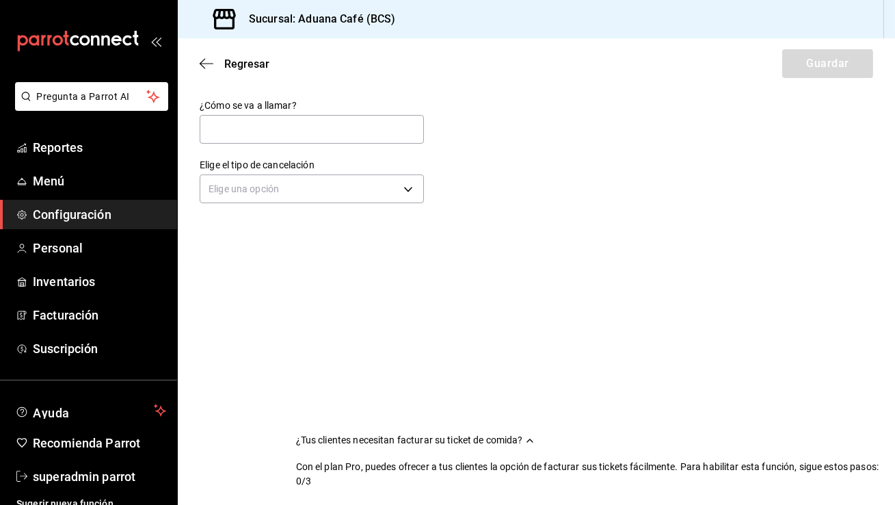
click at [378, 203] on div "Elige una opción" at bounding box center [312, 187] width 224 height 36
click at [371, 198] on body "Pregunta a Parrot AI Reportes Menú Configuración Personal Inventarios Facturaci…" at bounding box center [447, 252] width 895 height 505
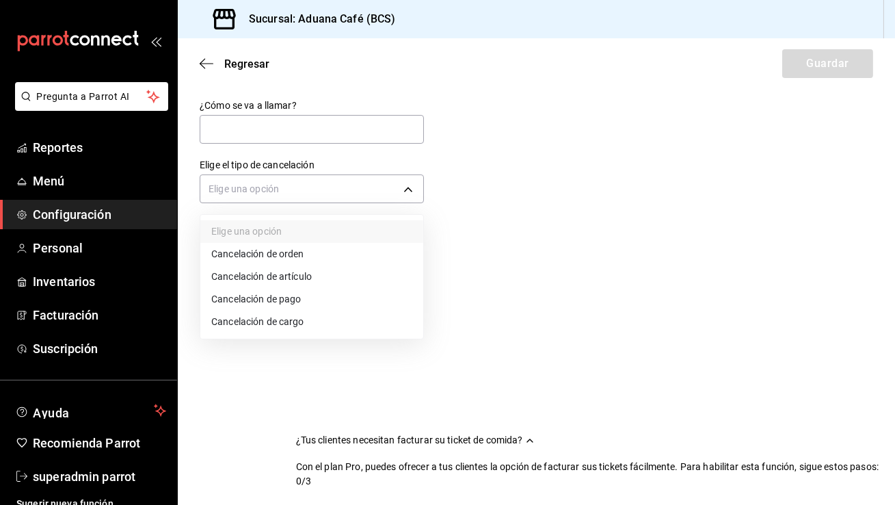
click at [318, 325] on li "Cancelación de cargo" at bounding box center [311, 321] width 223 height 23
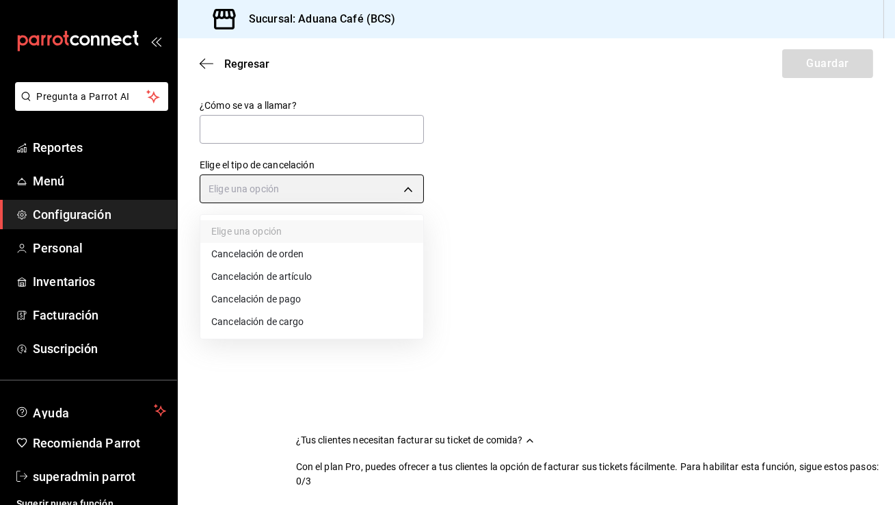
type input "SERVICE_CHARGE"
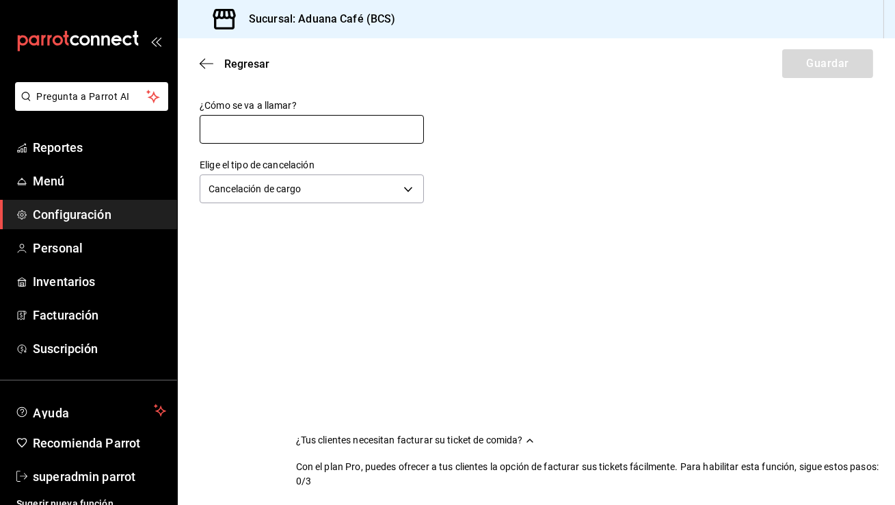
click at [368, 132] on input "text" at bounding box center [312, 129] width 224 height 29
type input "Cancelación de cargo"
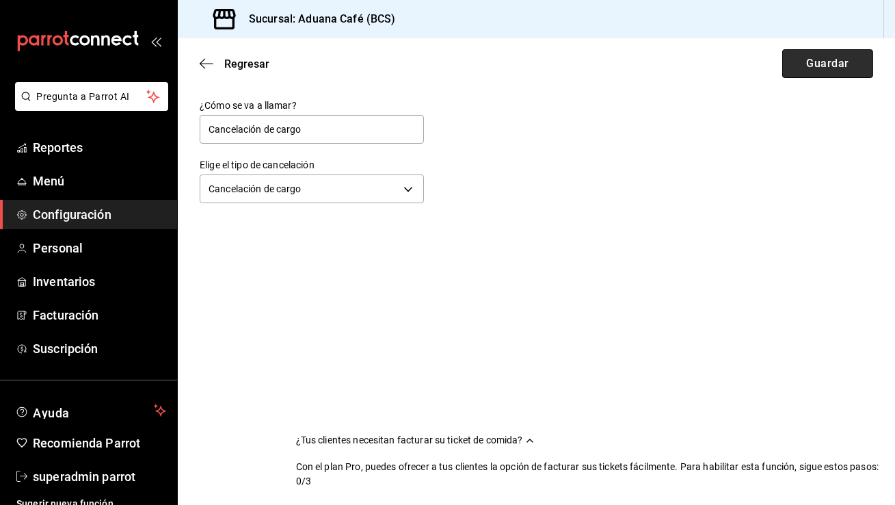
click at [803, 59] on button "Guardar" at bounding box center [827, 63] width 91 height 29
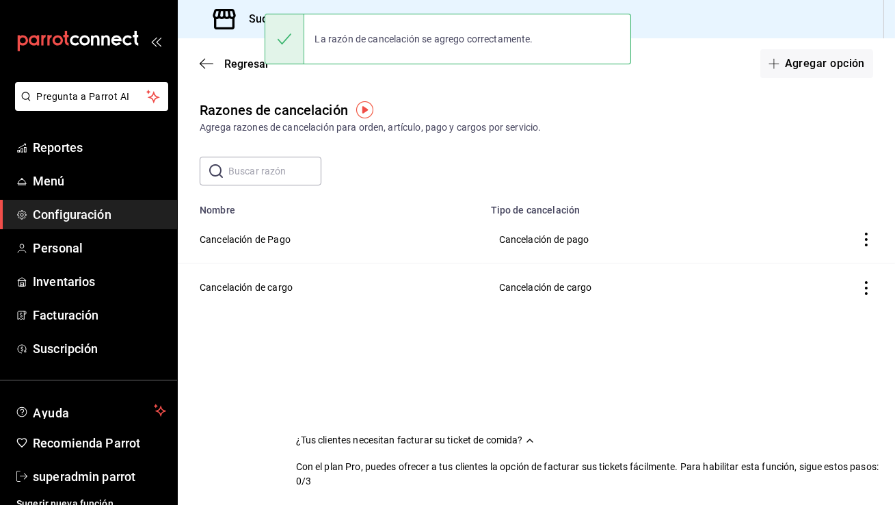
click at [803, 59] on button "Agregar opción" at bounding box center [816, 63] width 113 height 29
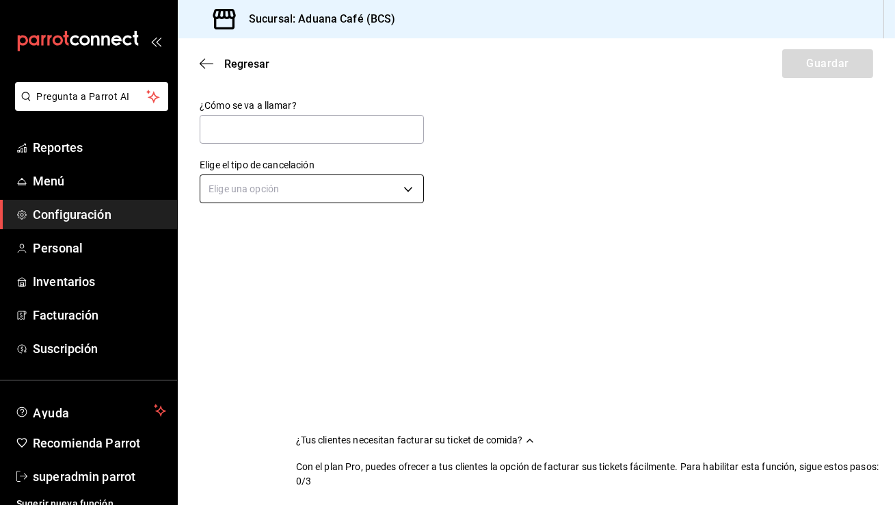
click at [370, 183] on body "Pregunta a Parrot AI Reportes Menú Configuración Personal Inventarios Facturaci…" at bounding box center [447, 252] width 895 height 505
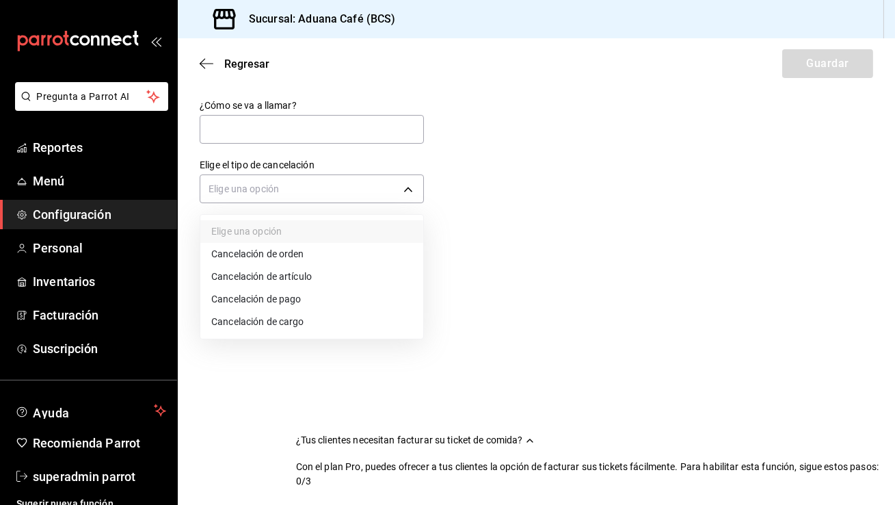
click at [301, 259] on li "Cancelación de orden" at bounding box center [311, 254] width 223 height 23
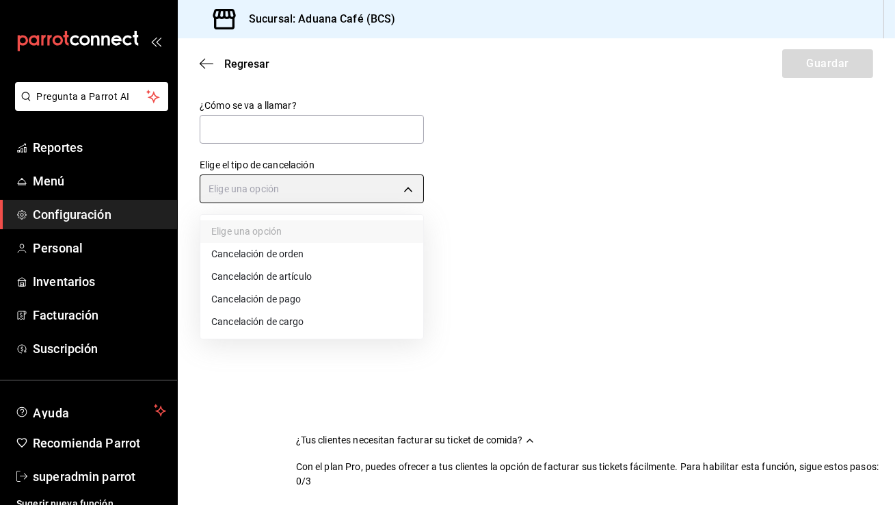
type input "ORDER"
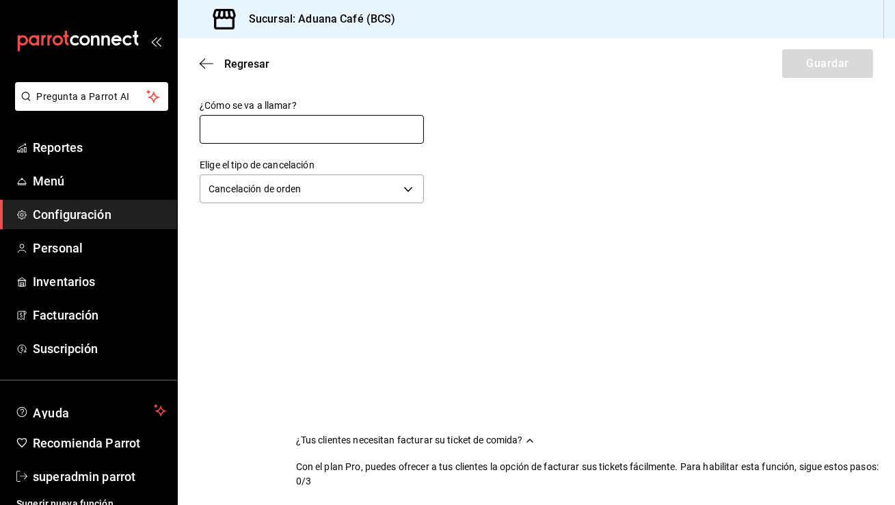
click at [345, 117] on input "text" at bounding box center [312, 129] width 224 height 29
type input "Cancelación de orden"
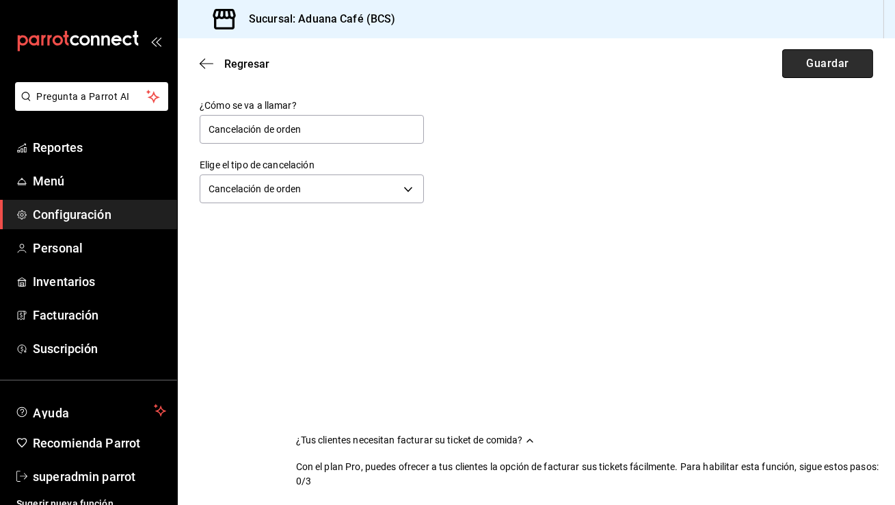
click at [822, 68] on button "Guardar" at bounding box center [827, 63] width 91 height 29
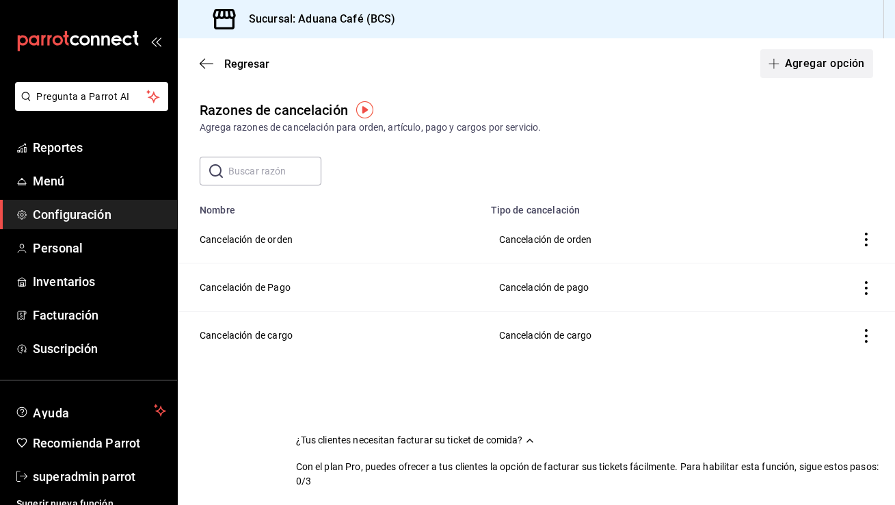
click at [816, 66] on button "Agregar opción" at bounding box center [816, 63] width 113 height 29
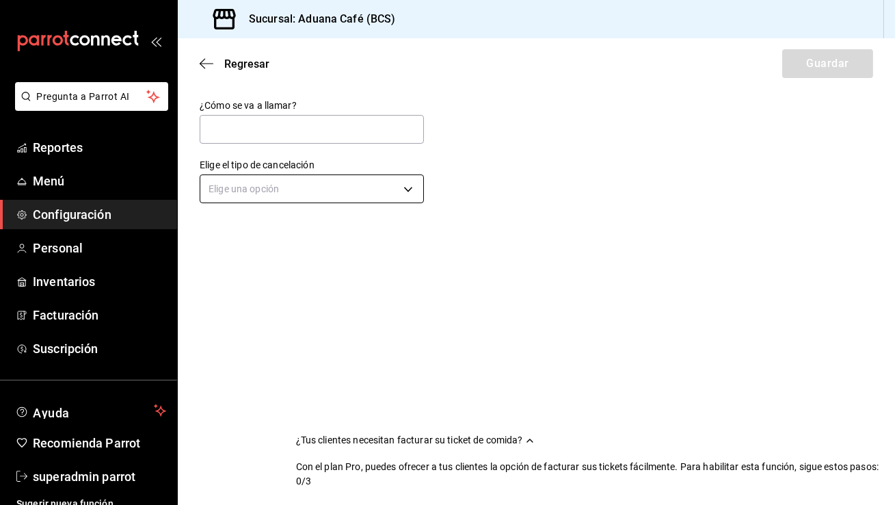
click at [375, 190] on body "Pregunta a Parrot AI Reportes Menú Configuración Personal Inventarios Facturaci…" at bounding box center [447, 252] width 895 height 505
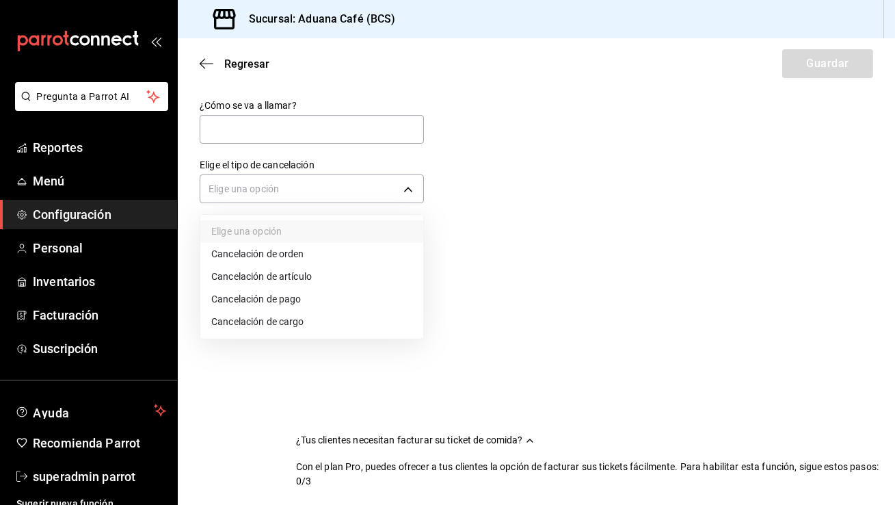
click at [332, 278] on li "Cancelación de artículo" at bounding box center [311, 276] width 223 height 23
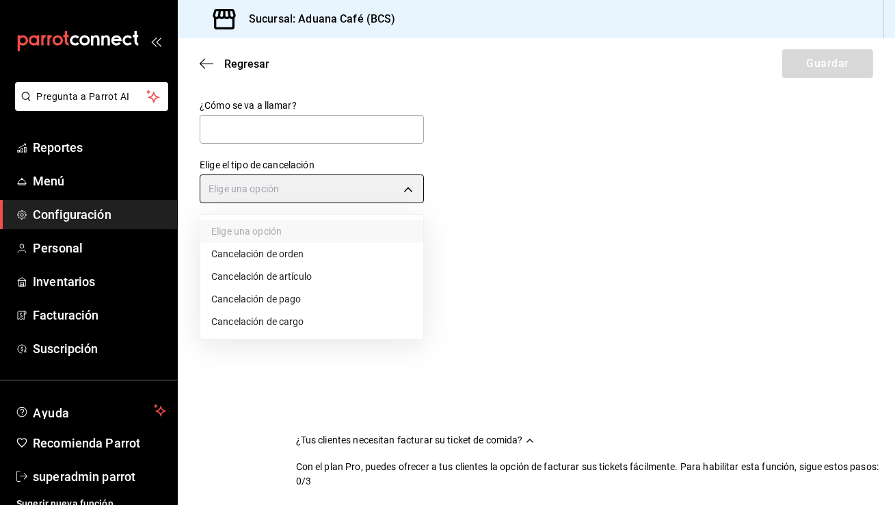
type input "ORDER_ITEM"
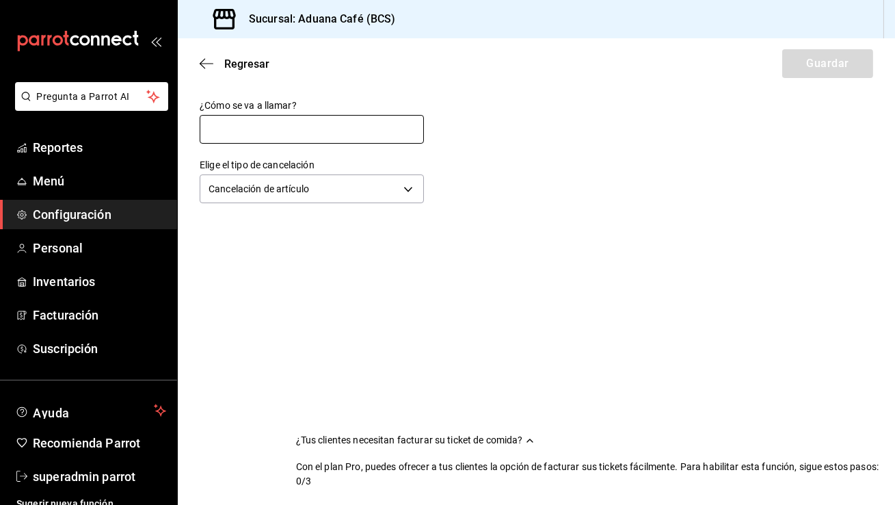
click at [370, 122] on input "text" at bounding box center [312, 129] width 224 height 29
type input "Cancelación de artículo"
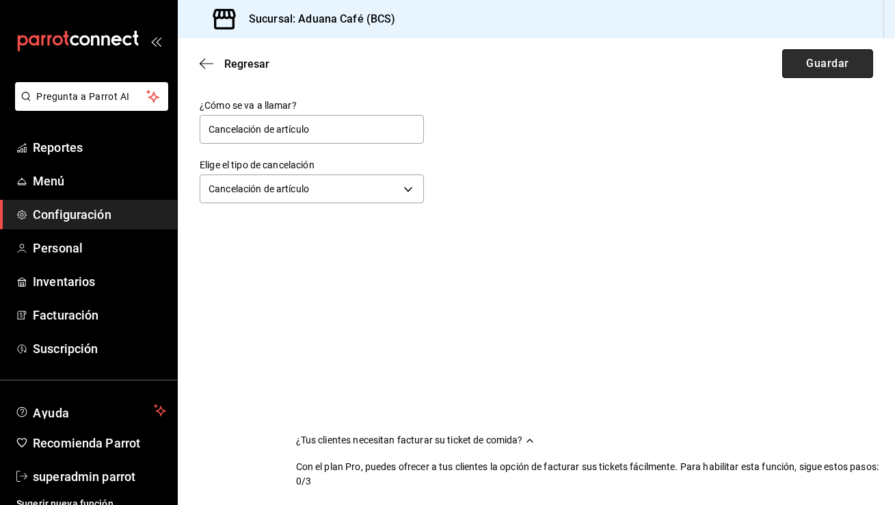
click at [811, 57] on button "Guardar" at bounding box center [827, 63] width 91 height 29
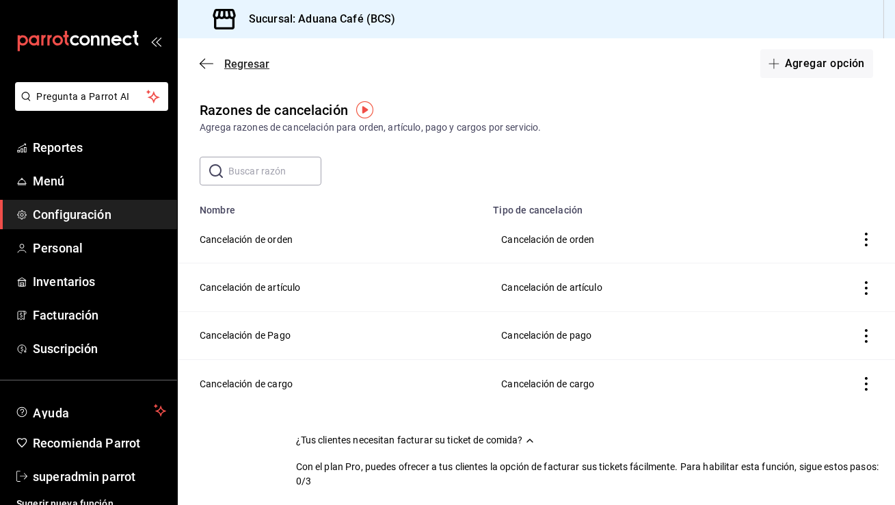
click at [203, 62] on icon "button" at bounding box center [207, 63] width 14 height 12
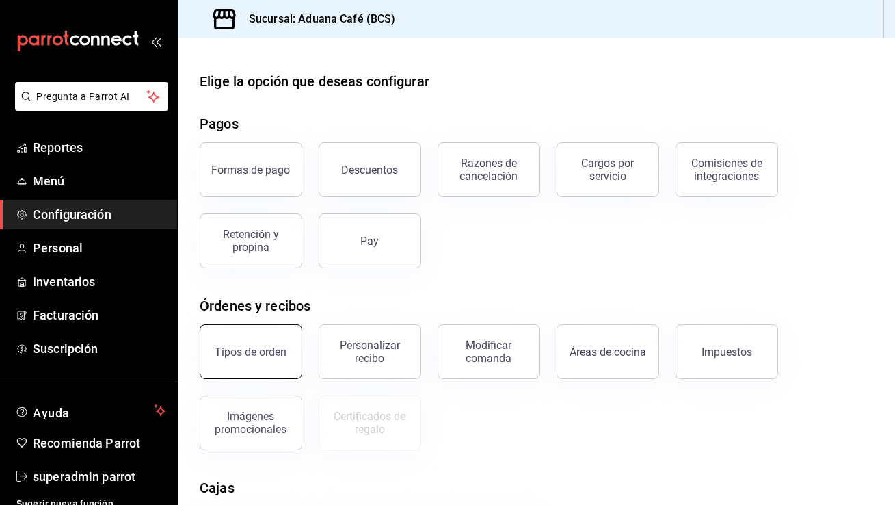
click at [246, 362] on button "Tipos de orden" at bounding box center [251, 351] width 103 height 55
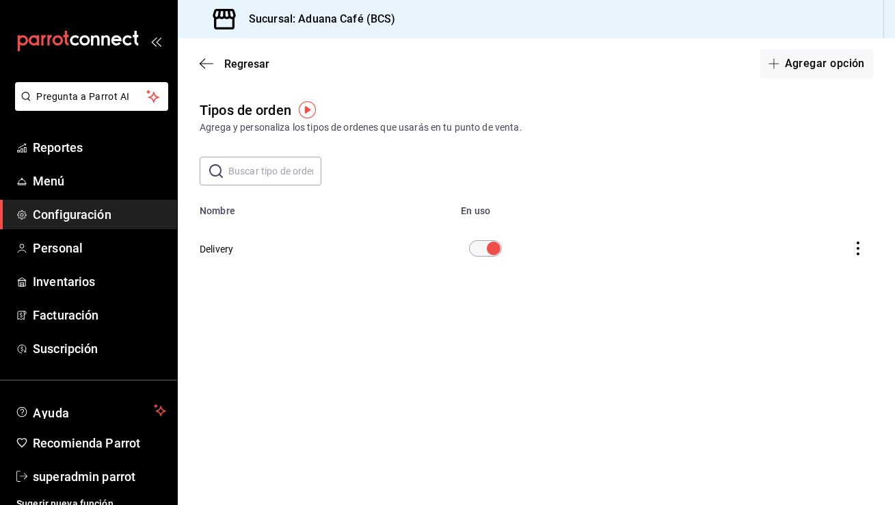
click at [223, 252] on button "Delivery" at bounding box center [216, 249] width 33 height 14
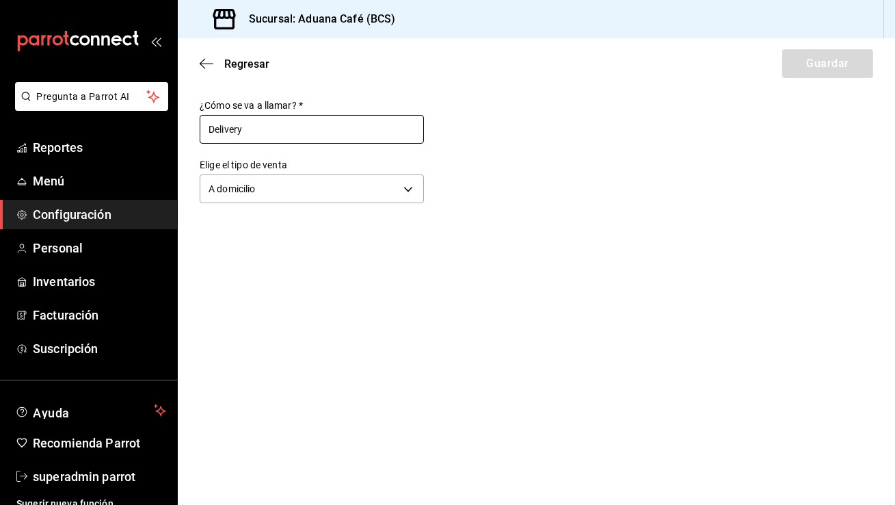
click at [269, 129] on input "Delivery" at bounding box center [312, 129] width 224 height 29
click at [204, 68] on icon "button" at bounding box center [207, 63] width 14 height 12
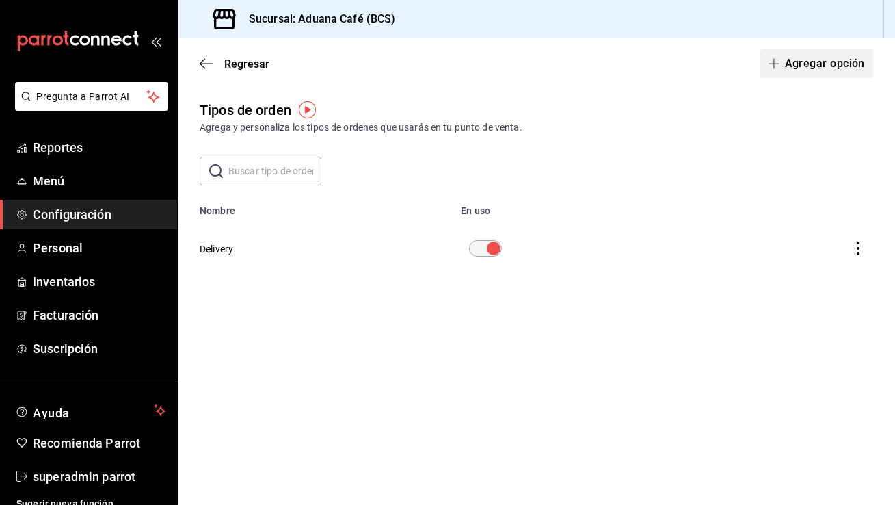
click at [828, 59] on button "Agregar opción" at bounding box center [816, 63] width 113 height 29
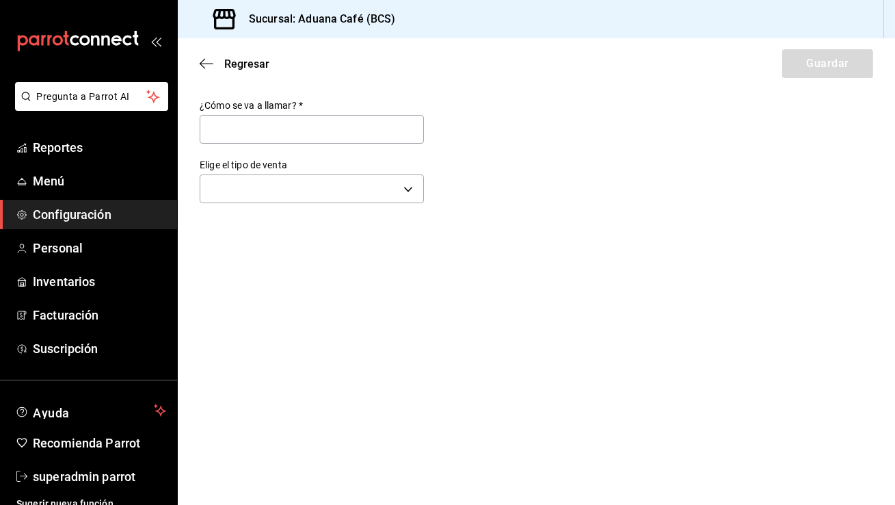
click at [342, 208] on main "Regresar Guardar ¿Cómo se va a llamar?   * Elige el tipo de venta ​" at bounding box center [536, 271] width 717 height 466
click at [330, 191] on body "Pregunta a Parrot AI Reportes Menú Configuración Personal Inventarios Facturaci…" at bounding box center [447, 252] width 895 height 505
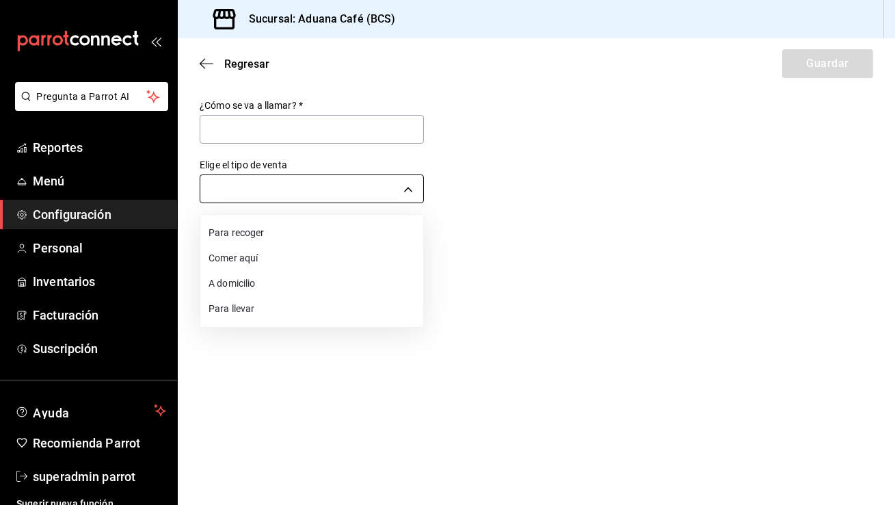
click at [330, 191] on div at bounding box center [447, 252] width 895 height 505
click at [327, 200] on body "Pregunta a Parrot AI Reportes Menú Configuración Personal Inventarios Facturaci…" at bounding box center [447, 252] width 895 height 505
click at [304, 306] on li "Para llevar" at bounding box center [311, 308] width 223 height 25
type input "TAKE_OUT"
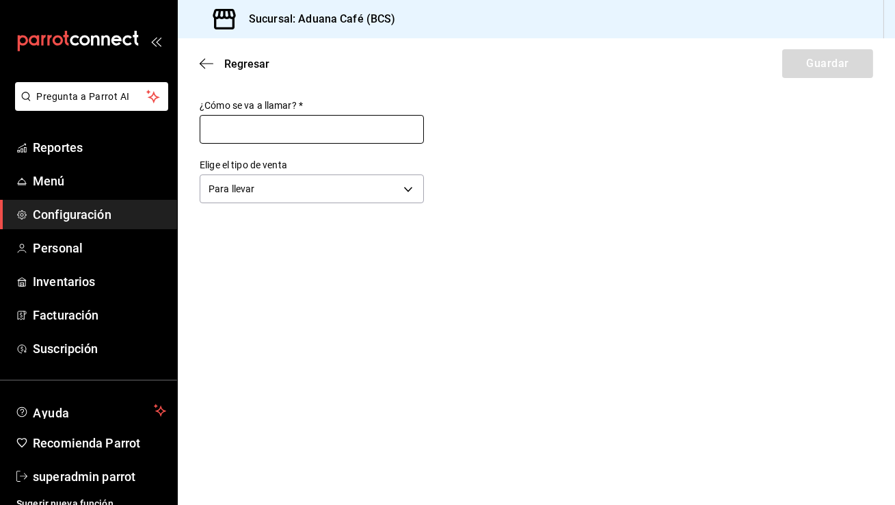
click at [304, 132] on input "text" at bounding box center [312, 129] width 224 height 29
type input "Mostrador"
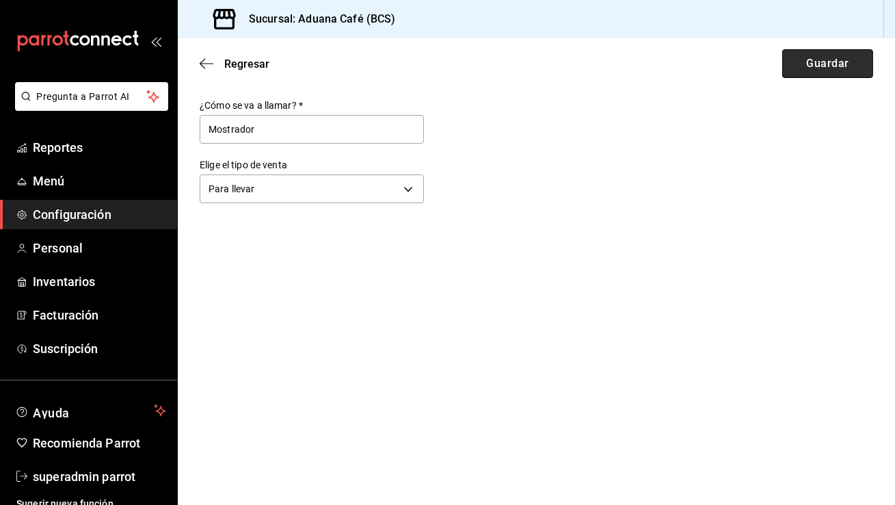
click at [831, 62] on button "Guardar" at bounding box center [827, 63] width 91 height 29
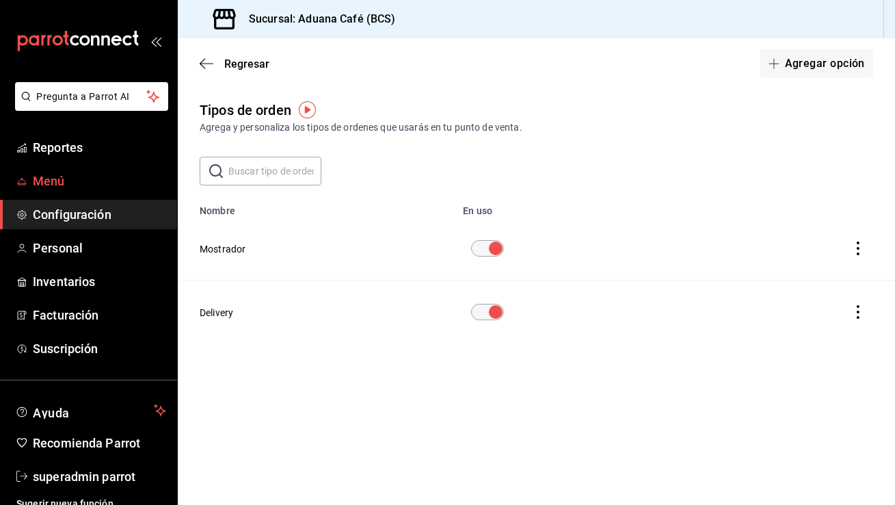
click at [109, 172] on span "Menú" at bounding box center [99, 181] width 133 height 18
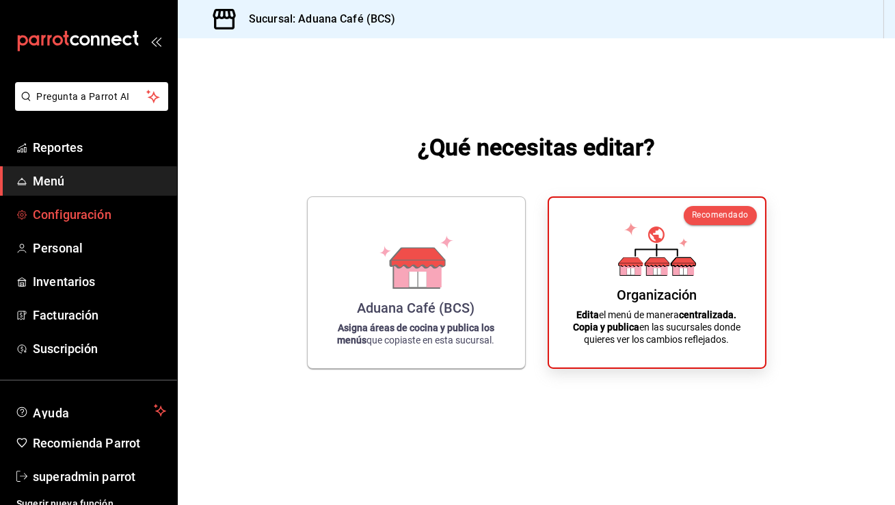
click at [87, 214] on span "Configuración" at bounding box center [99, 214] width 133 height 18
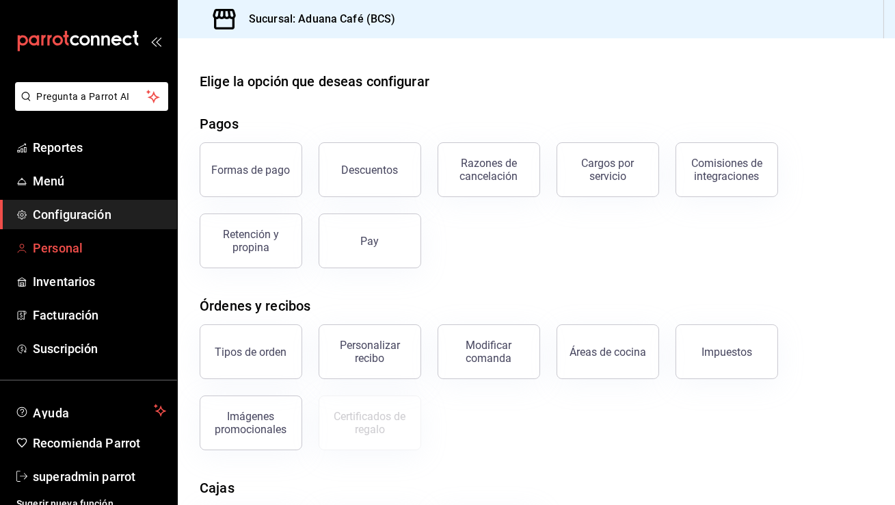
click at [94, 253] on span "Personal" at bounding box center [99, 248] width 133 height 18
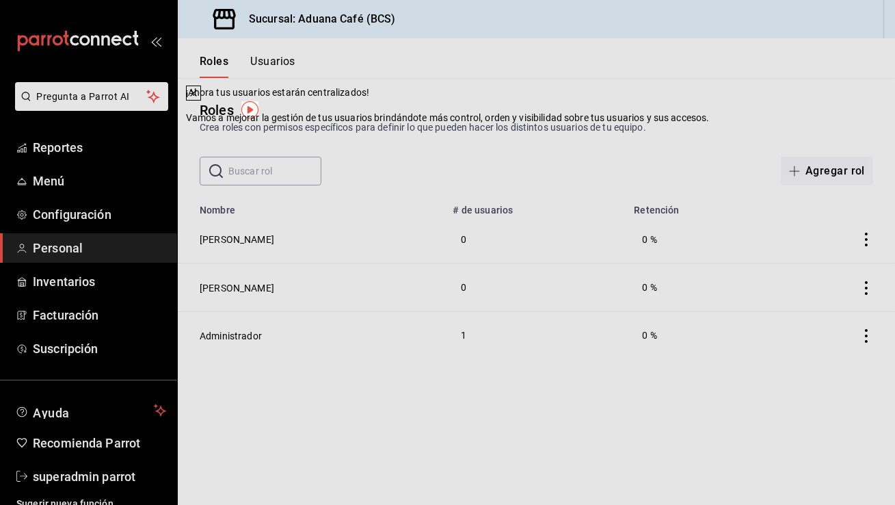
click at [199, 98] on icon at bounding box center [193, 93] width 11 height 11
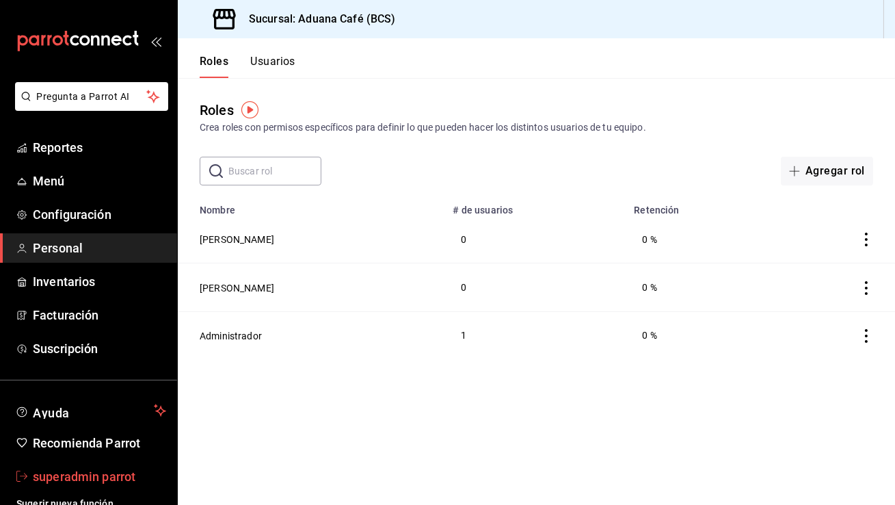
click at [86, 478] on span "superadmin parrot" at bounding box center [99, 476] width 133 height 18
